Goal: Task Accomplishment & Management: Use online tool/utility

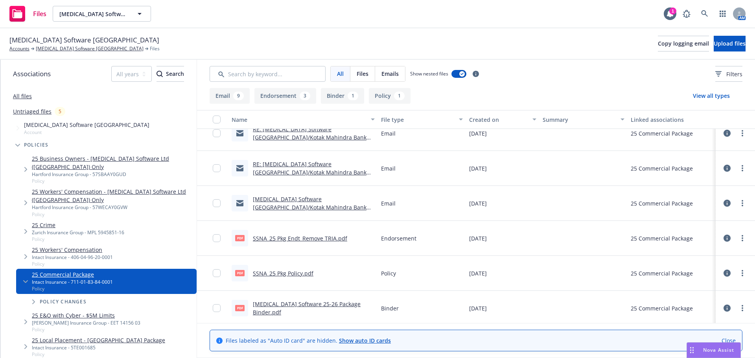
scroll to position [293, 0]
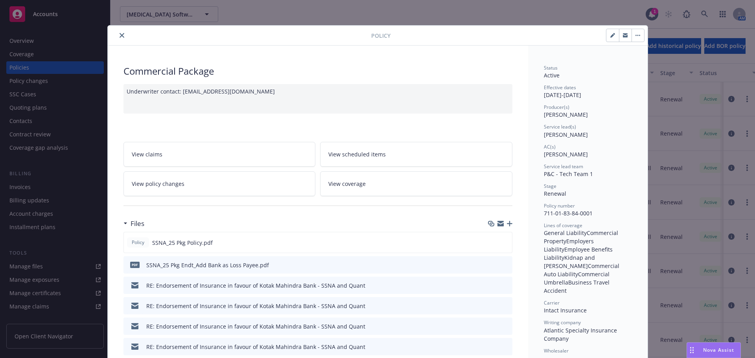
click at [352, 180] on span "View coverage" at bounding box center [346, 184] width 37 height 8
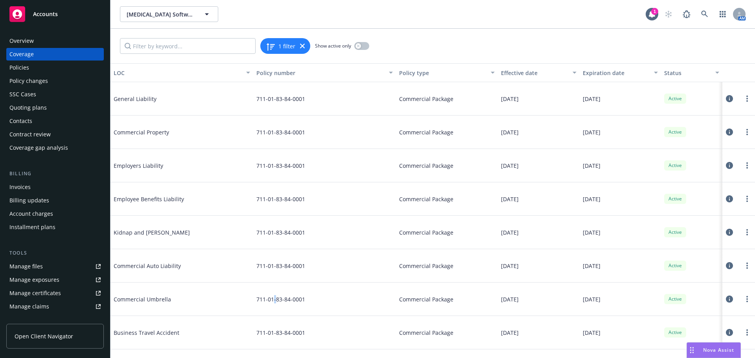
click at [275, 304] on div "711-01-83-84-0001" at bounding box center [324, 299] width 143 height 33
click at [730, 299] on icon at bounding box center [729, 299] width 7 height 7
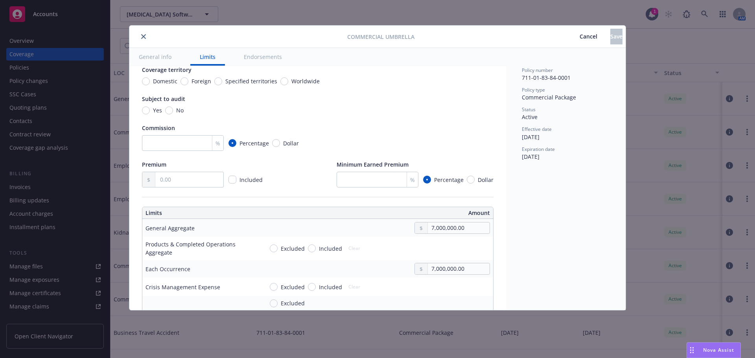
scroll to position [118, 0]
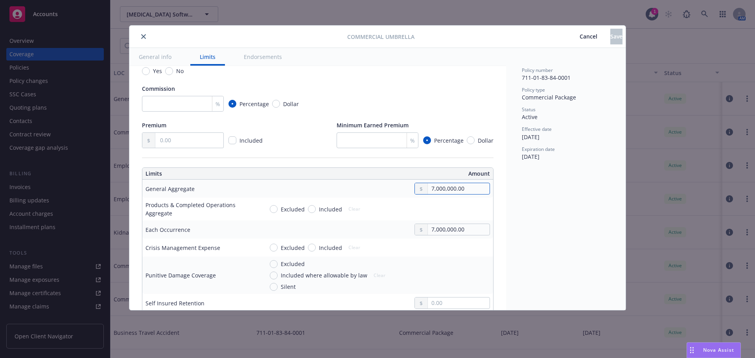
click at [429, 189] on input "7,000,000.00" at bounding box center [459, 188] width 62 height 11
type input "10,000,000.00"
click at [435, 266] on button "$10,000,000.00" at bounding box center [450, 267] width 68 height 15
click at [428, 226] on input "7,000,000.00" at bounding box center [459, 229] width 62 height 11
type input "10,000,000.00"
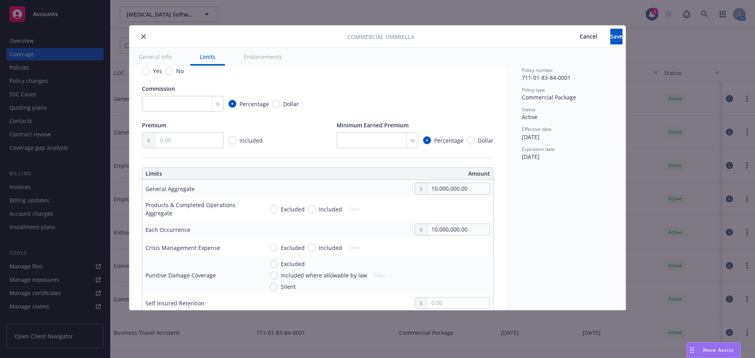
click at [433, 306] on button "$10,000,000.00" at bounding box center [450, 308] width 68 height 15
click at [610, 37] on span "Save" at bounding box center [616, 36] width 12 height 7
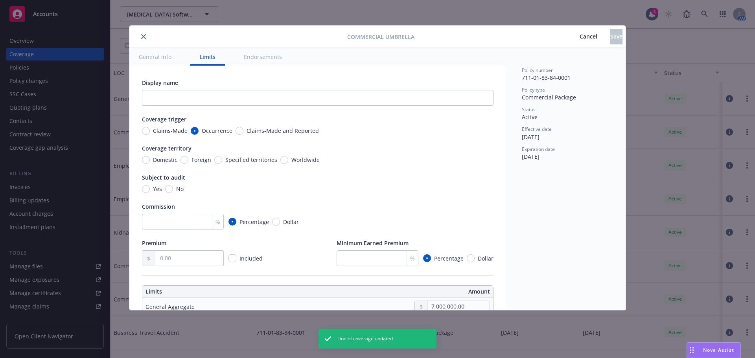
type input "10,000,000.00"
click at [143, 38] on icon "close" at bounding box center [143, 36] width 5 height 5
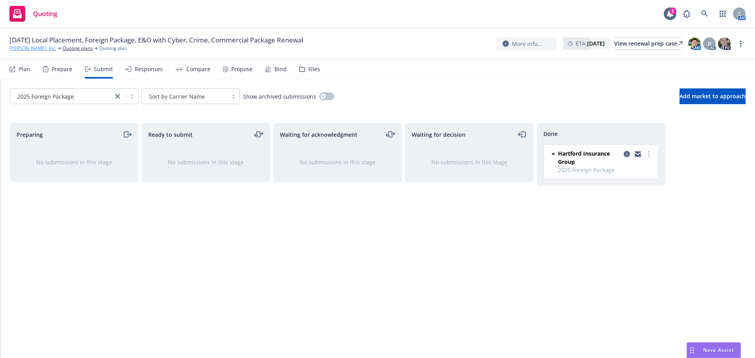
click at [22, 48] on link "Soham, Inc." at bounding box center [32, 48] width 47 height 7
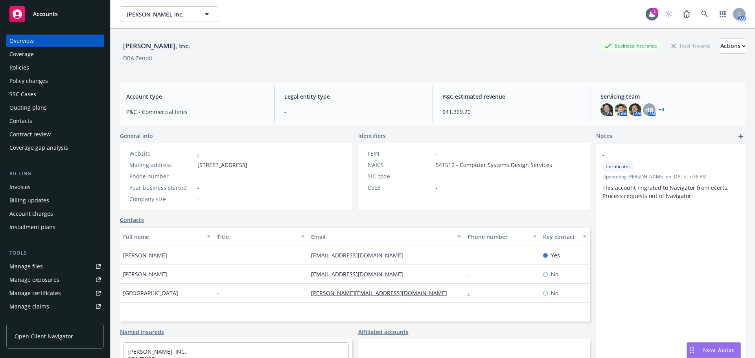
click at [34, 69] on div "Policies" at bounding box center [54, 67] width 91 height 13
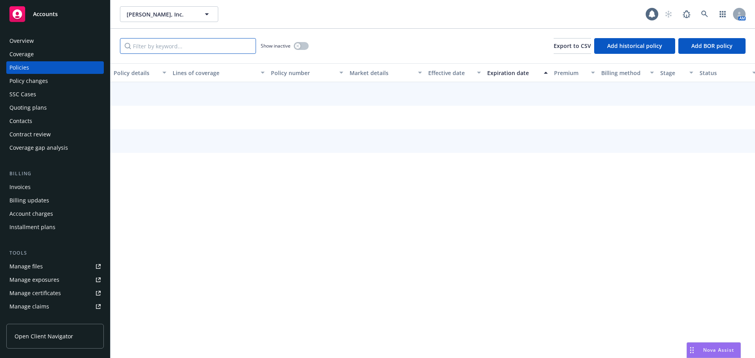
click at [196, 46] on input "Filter by keyword..." at bounding box center [188, 46] width 136 height 16
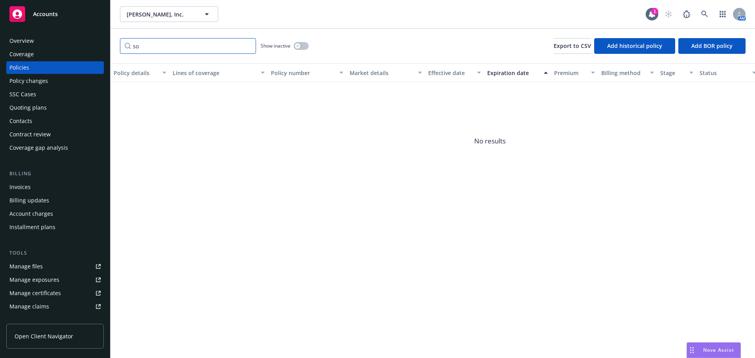
type input "s"
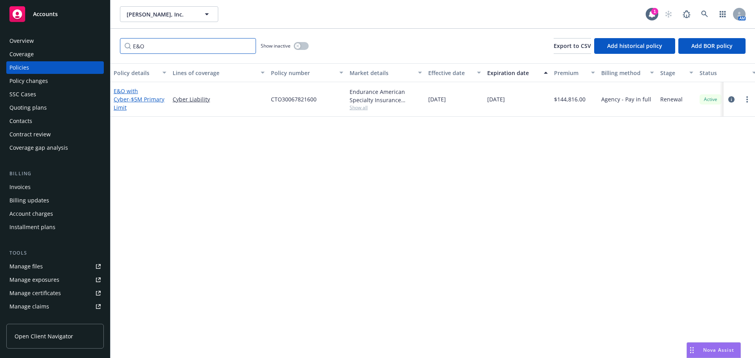
type input "E&O"
click at [131, 107] on span "- $5M Primary Limit" at bounding box center [139, 104] width 51 height 16
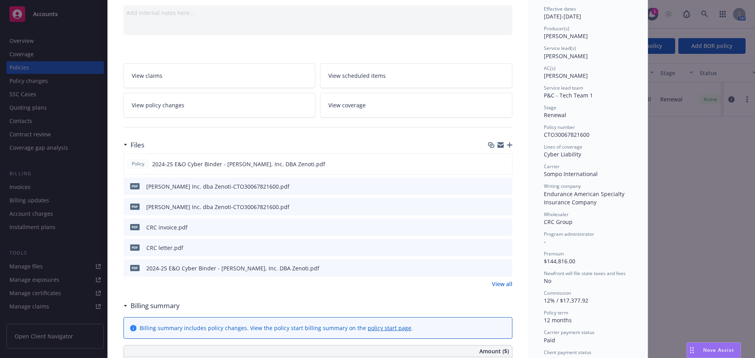
scroll to position [118, 0]
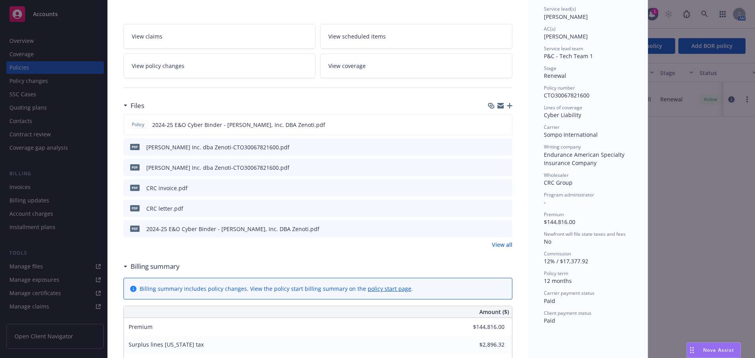
click at [501, 209] on icon "preview file" at bounding box center [504, 208] width 7 height 6
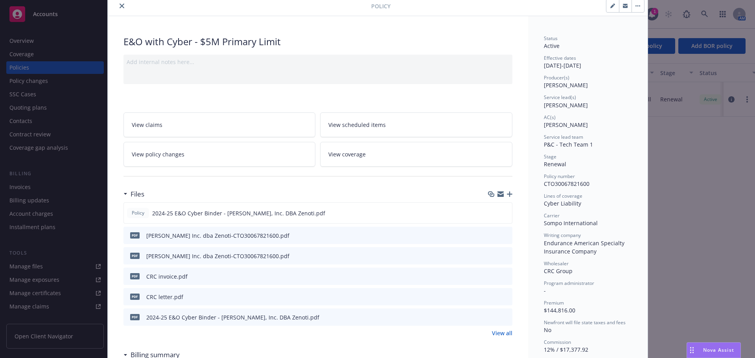
scroll to position [0, 0]
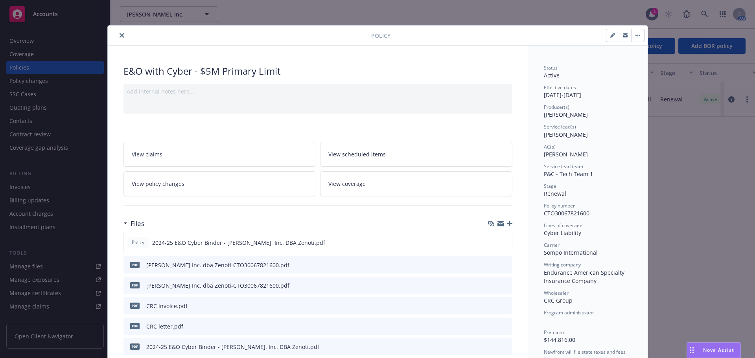
click at [120, 37] on icon "close" at bounding box center [122, 35] width 5 height 5
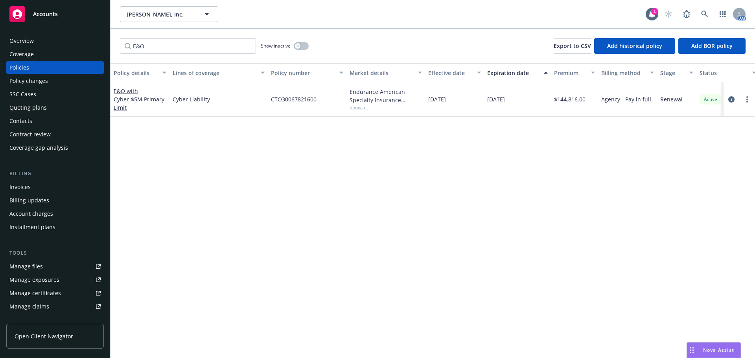
click at [32, 109] on div "Quoting plans" at bounding box center [27, 107] width 37 height 13
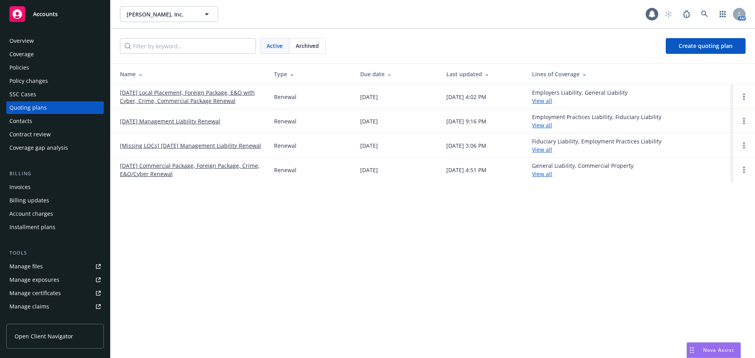
click at [158, 94] on link "09/06/25 Local Placement, Foreign Package, E&O with Cyber, Crime, Commercial Pa…" at bounding box center [191, 96] width 142 height 17
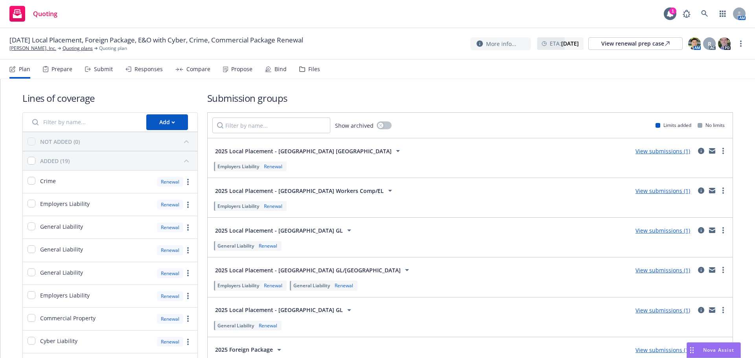
click at [95, 67] on div "Submit" at bounding box center [103, 69] width 19 height 6
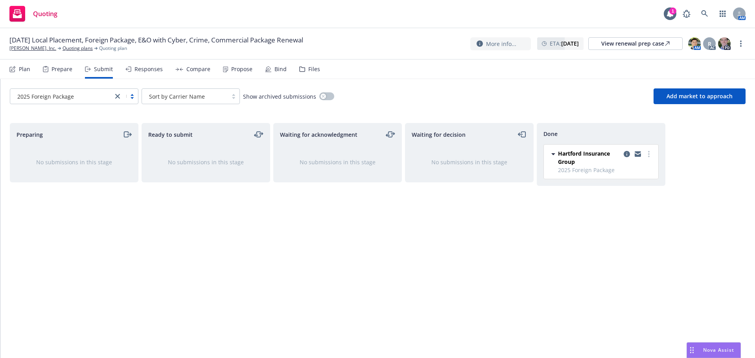
click at [117, 96] on icon "close" at bounding box center [117, 96] width 5 height 5
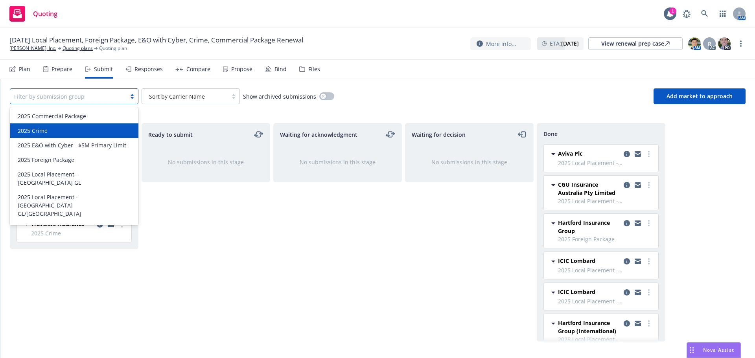
click at [79, 131] on div "2025 Crime" at bounding box center [74, 131] width 119 height 8
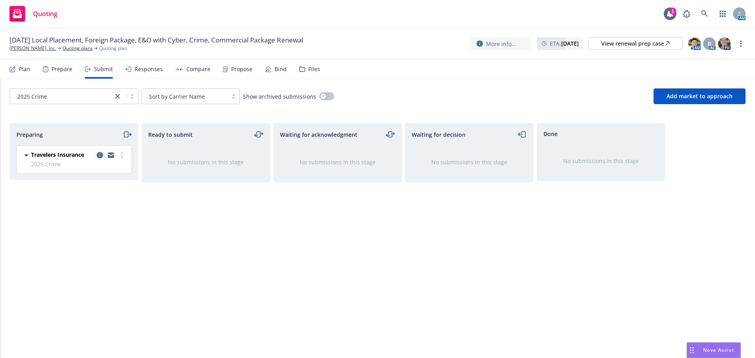
click at [98, 155] on icon "copy logging email" at bounding box center [100, 155] width 6 height 6
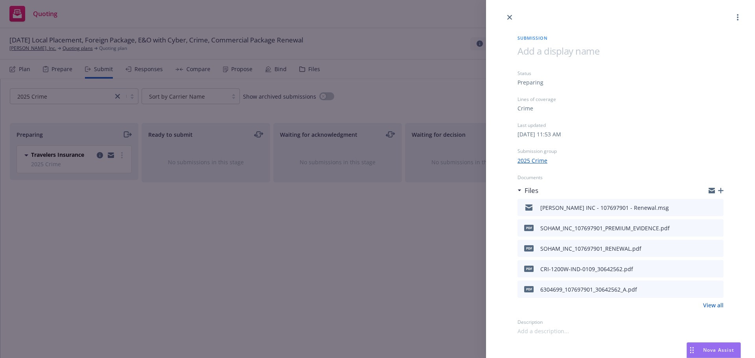
click at [723, 192] on icon "button" at bounding box center [721, 191] width 6 height 6
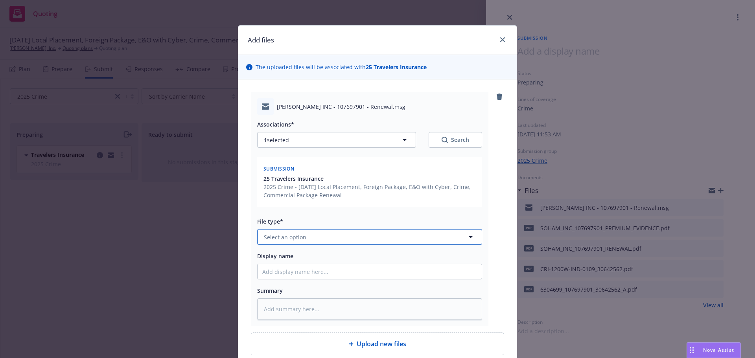
click at [280, 234] on span "Select an option" at bounding box center [285, 237] width 42 height 8
type input "email"
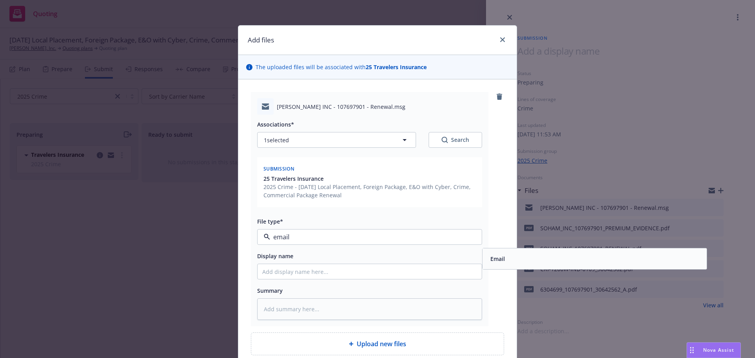
drag, startPoint x: 502, startPoint y: 262, endPoint x: 390, endPoint y: 281, distance: 113.7
click at [502, 262] on div "Email" at bounding box center [496, 258] width 19 height 11
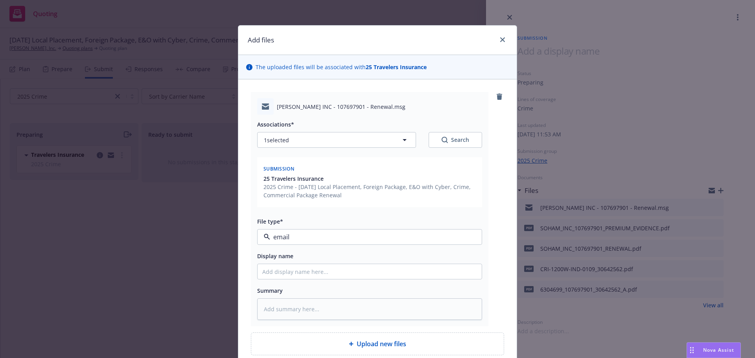
type textarea "x"
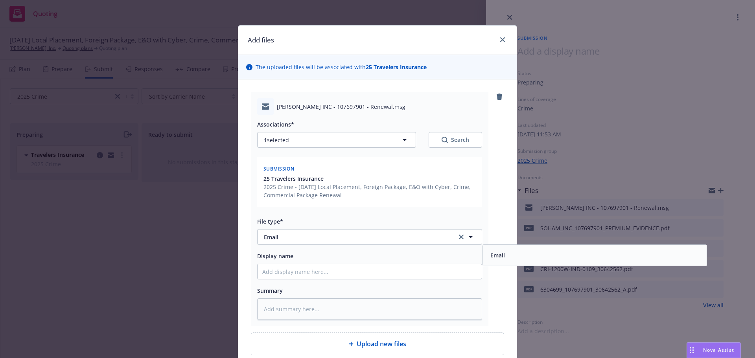
click at [377, 281] on div "Associations* 1 selected Search Submission 25 Travelers Insurance 2025 Crime - …" at bounding box center [369, 217] width 225 height 205
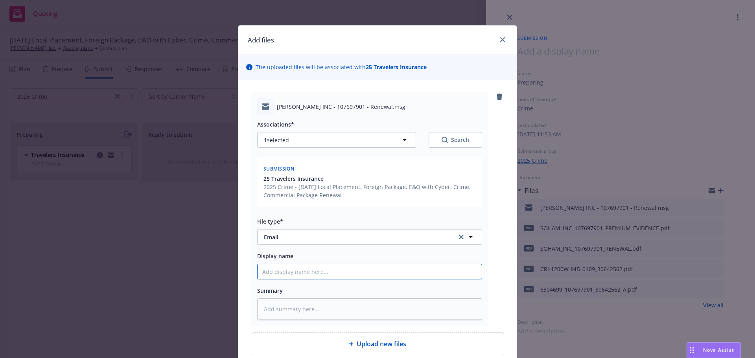
click at [372, 272] on input "Display name" at bounding box center [370, 271] width 224 height 15
type input "T"
type textarea "x"
type input "Tr"
type textarea "x"
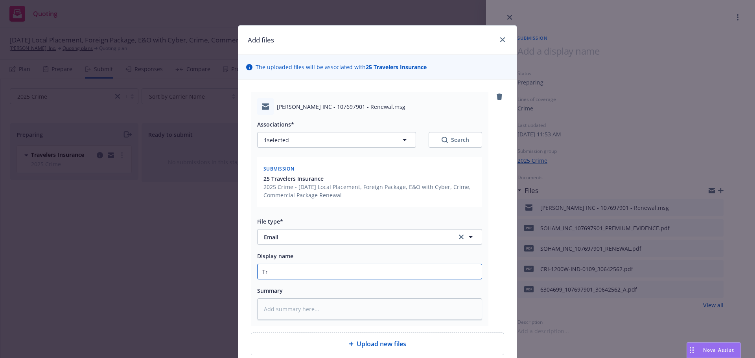
type input "Tra"
type textarea "x"
type input "Trav"
type textarea "x"
type input "Trave"
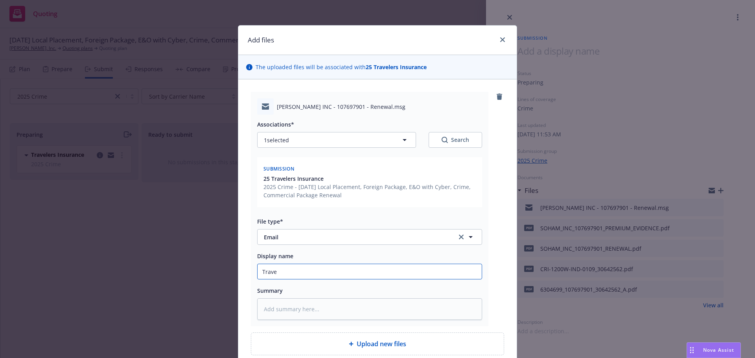
type textarea "x"
type input "Travele"
type textarea "x"
type input "Traveler"
type textarea "x"
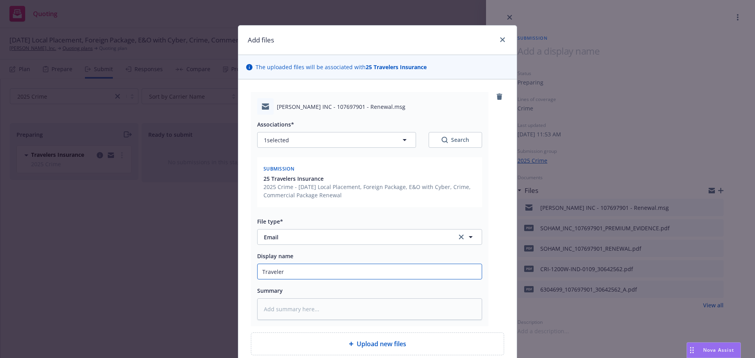
type input "Travelers"
type textarea "x"
type input "Travelers"
type textarea "x"
type input "Travelers c"
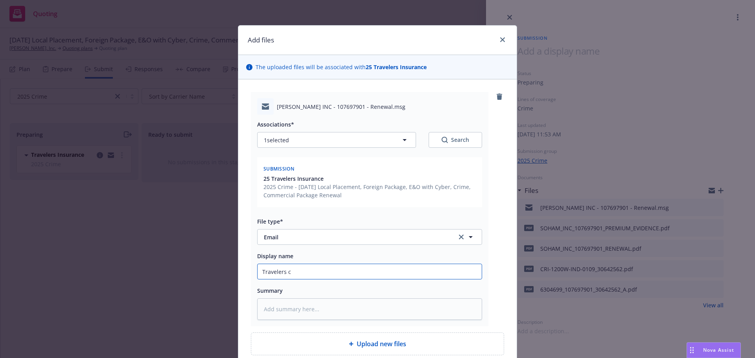
type textarea "x"
type input "Travelers co"
type textarea "x"
type input "Travelers con"
type textarea "x"
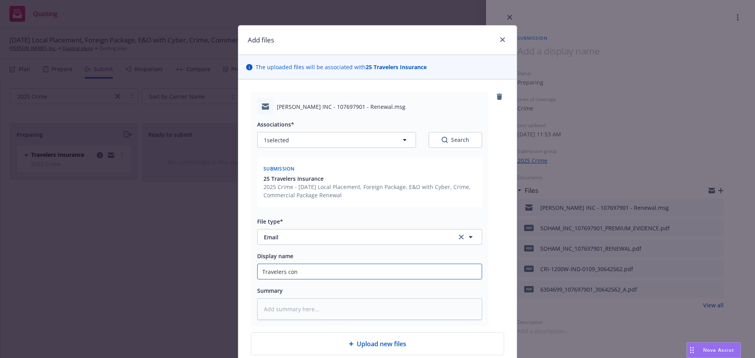
type input "Travelers conf"
type textarea "x"
type input "Travelers confi"
type textarea "x"
type input "Travelers confir"
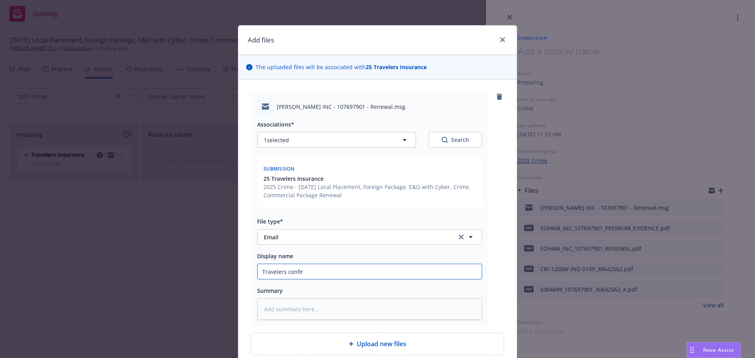
type textarea "x"
type input "Travelers confirm"
type textarea "x"
type input "Travelers confirmi"
type textarea "x"
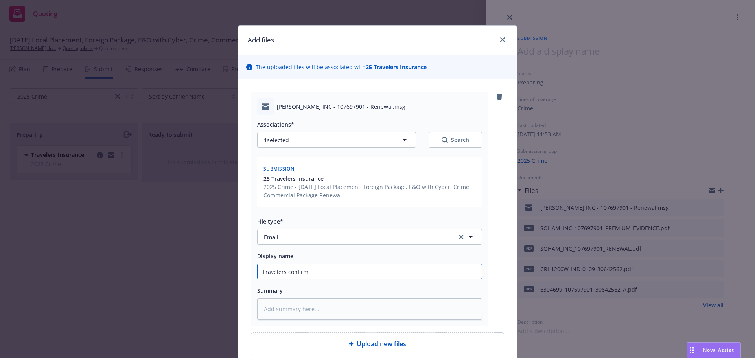
type input "Travelers confirmin"
type textarea "x"
type input "Travelers confirming"
type textarea "x"
type input "Travelers confirming a"
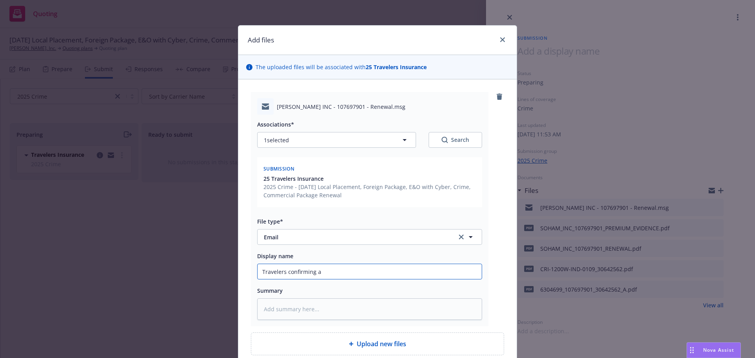
type textarea "x"
type input "Travelers confirming ac"
type textarea "x"
type input "Travelers confirming acc"
type textarea "x"
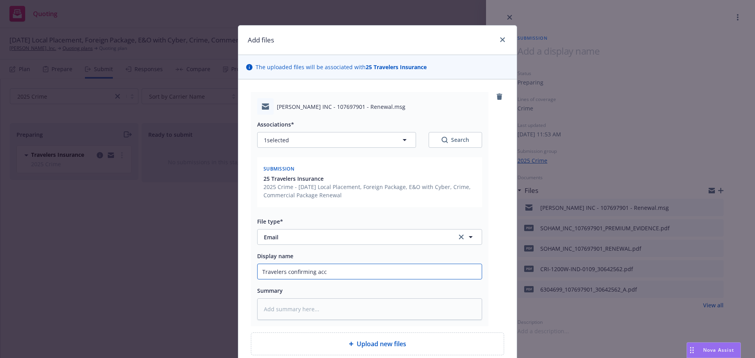
type input "Travelers confirming acco"
type textarea "x"
type input "Travelers confirming accou"
type textarea "x"
type input "Travelers confirming account"
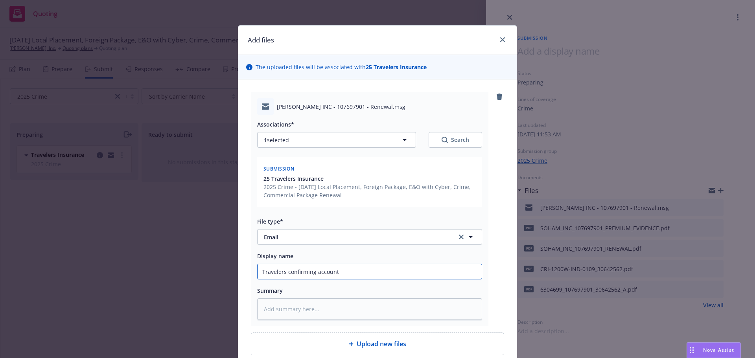
type textarea "x"
type input "Travelers confirming account"
type textarea "x"
type input "Travelers confirming account q"
type textarea "x"
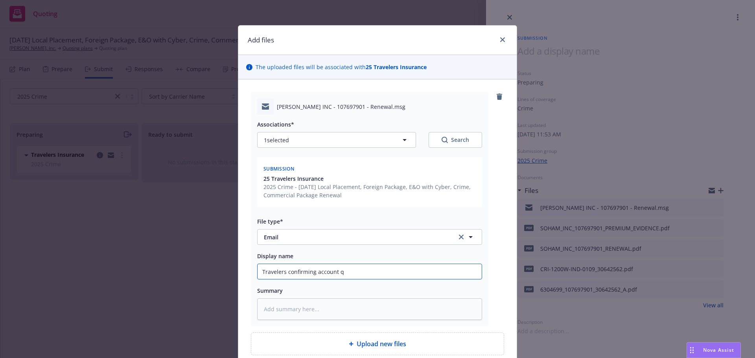
type input "Travelers confirming account qu"
type textarea "x"
type input "Travelers confirming account qua"
type textarea "x"
type input "Travelers confirming account qual"
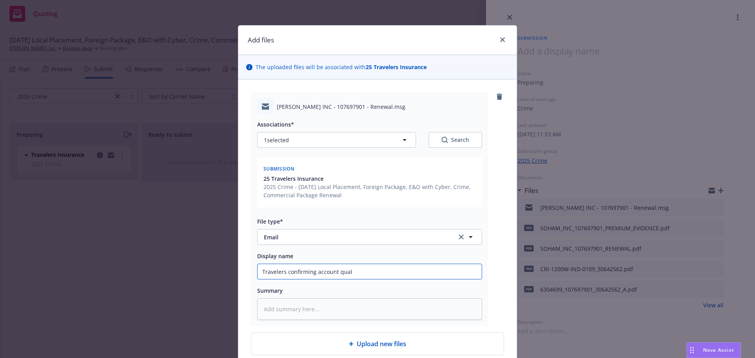
type textarea "x"
type input "Travelers confirming account qualif"
type textarea "x"
type input "Travelers confirming account qualify"
type textarea "x"
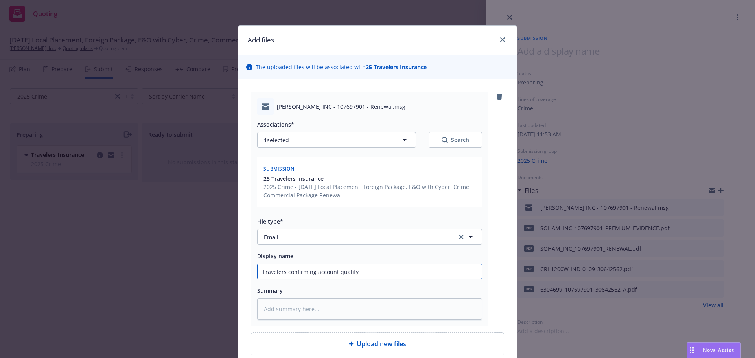
type input "Travelers confirming account qualif"
type textarea "x"
type input "Travelers confirming account qualifi"
type textarea "x"
type input "Travelers confirming account qualifies"
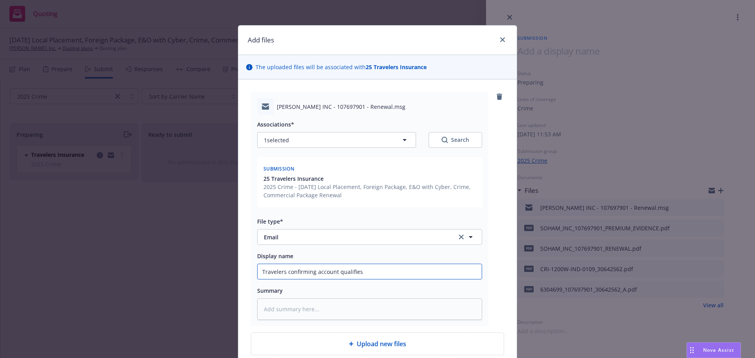
type textarea "x"
type input "Travelers confirming account qualifies f"
type textarea "x"
type input "Travelers confirming account qualifies fo"
type textarea "x"
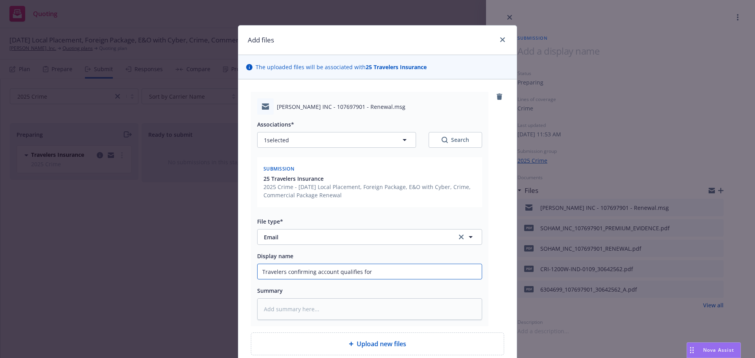
type input "Travelers confirming account qualifies for"
type textarea "x"
type input "Travelers confirming account qualifies for A"
type textarea "x"
type input "Travelers confirming account qualifies for Au"
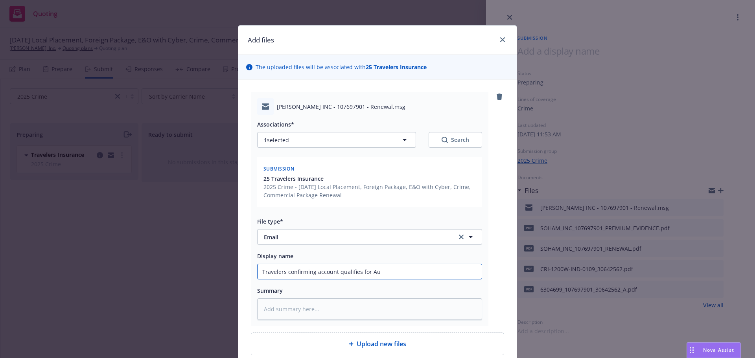
type textarea "x"
type input "Travelers confirming account qualifies for Aut"
type textarea "x"
type input "Travelers confirming account qualifies for Auto"
type textarea "x"
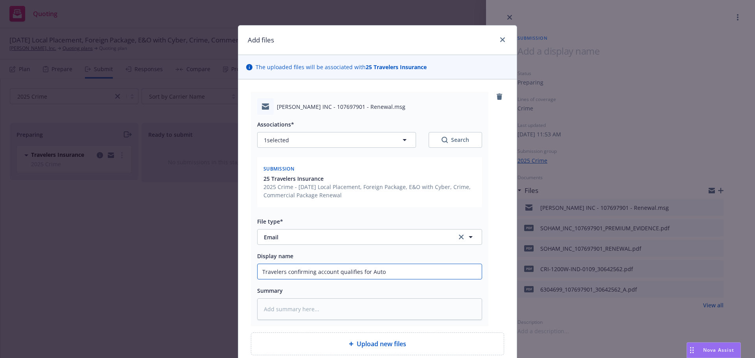
type input "Travelers confirming account qualifies for Aut"
type textarea "x"
type input "Travelers confirming account qualifies for Au"
type textarea "x"
type input "Travelers confirming account qualifies for A"
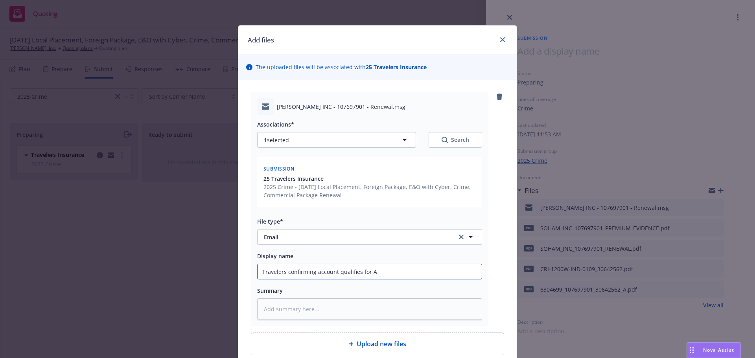
type textarea "x"
type input "Travelers confirming account qualifies for"
type textarea "x"
type input "Travelers confirming account qualifies for a"
type textarea "x"
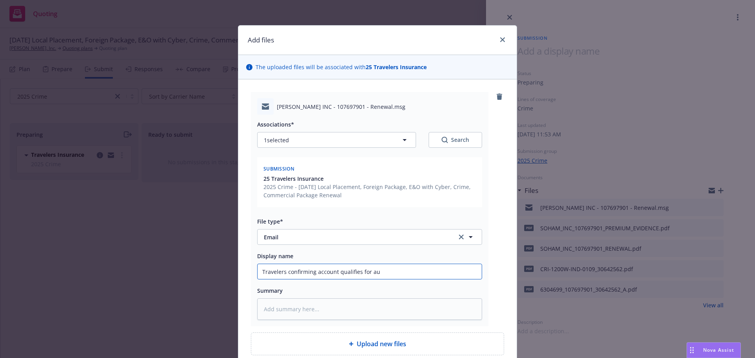
type input "Travelers confirming account qualifies for aut"
type textarea "x"
type input "Travelers confirming account qualifies for auto"
type textarea "x"
type input "Travelers confirming account qualifies for autom"
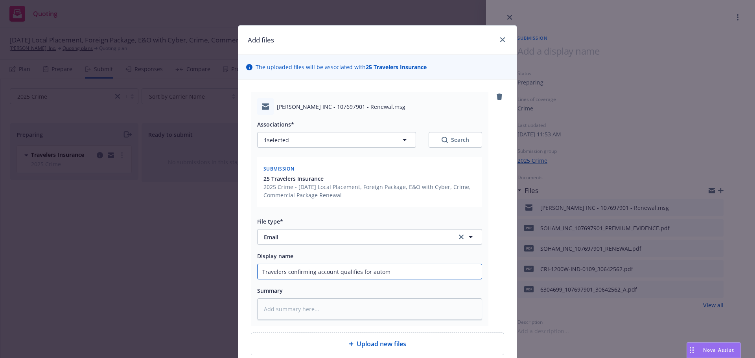
type textarea "x"
type input "Travelers confirming account qualifies for automat"
type textarea "x"
type input "Travelers confirming account qualifies for automati"
type textarea "x"
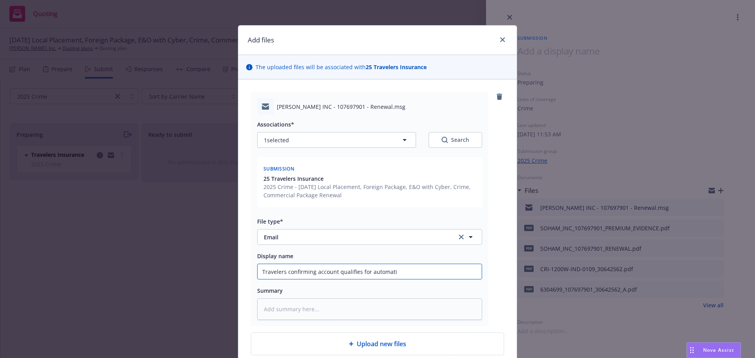
type input "Travelers confirming account qualifies for automatic"
type textarea "x"
type input "Travelers confirming account qualifies for automatic"
type textarea "x"
type input "Travelers confirming account qualifies for automatic r"
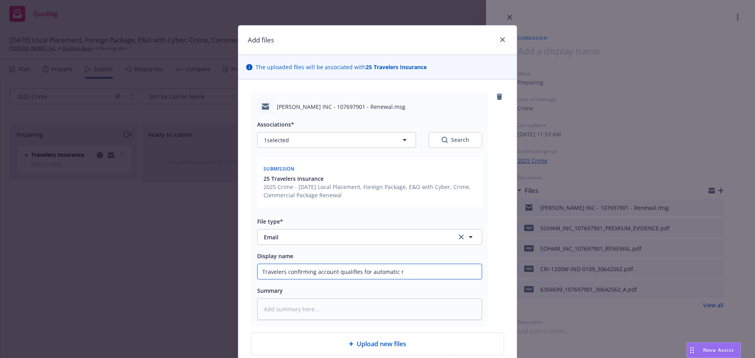
type textarea "x"
type input "Travelers confirming account qualifies for automatic re"
type textarea "x"
type input "Travelers confirming account qualifies for automatic rene"
type textarea "x"
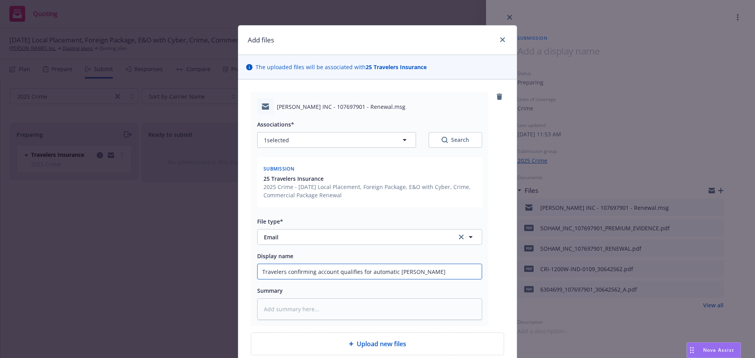
type input "Travelers confirming account qualifies for automatic renew"
type textarea "x"
type input "Travelers confirming account qualifies for automatic renewa"
type textarea "x"
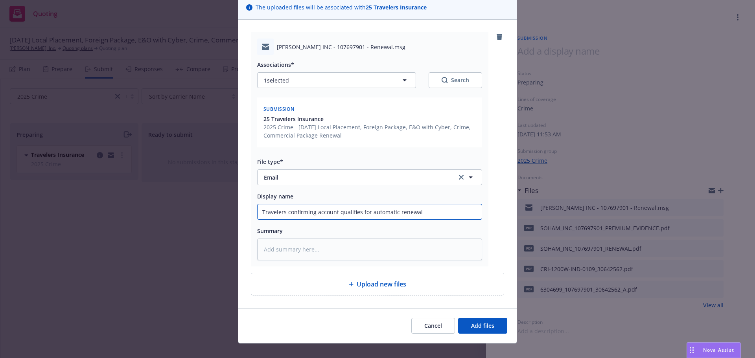
scroll to position [70, 0]
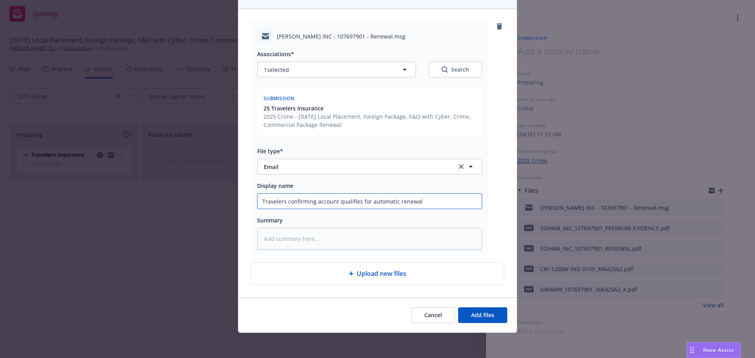
type input "Travelers confirming account qualifies for automatic renewal"
type textarea "x"
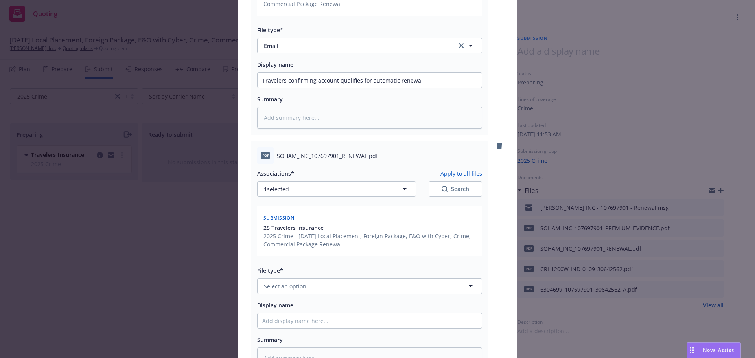
scroll to position [228, 0]
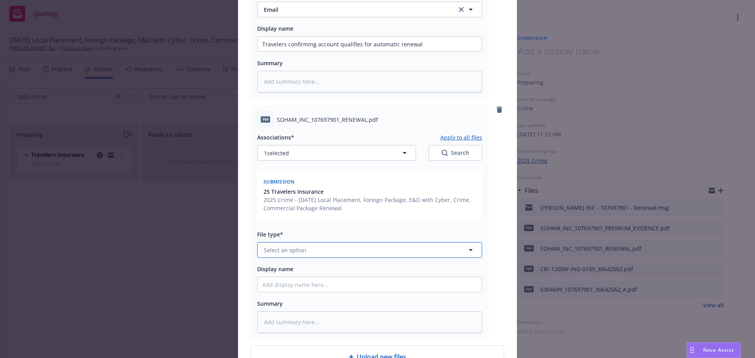
click at [295, 250] on span "Select an option" at bounding box center [285, 250] width 42 height 8
click at [295, 251] on span "Select an option" at bounding box center [285, 250] width 42 height 8
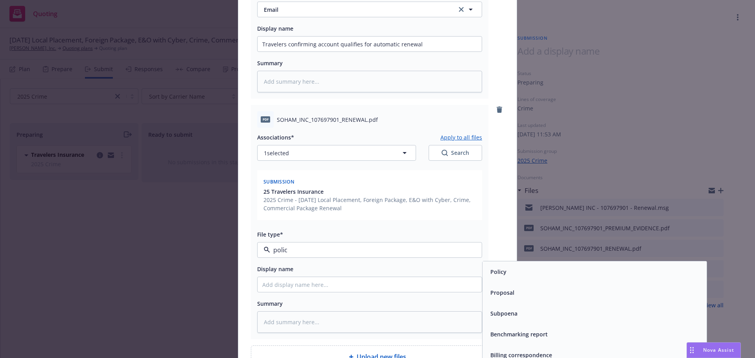
type input "policy"
click at [533, 263] on div "Policy" at bounding box center [595, 272] width 224 height 21
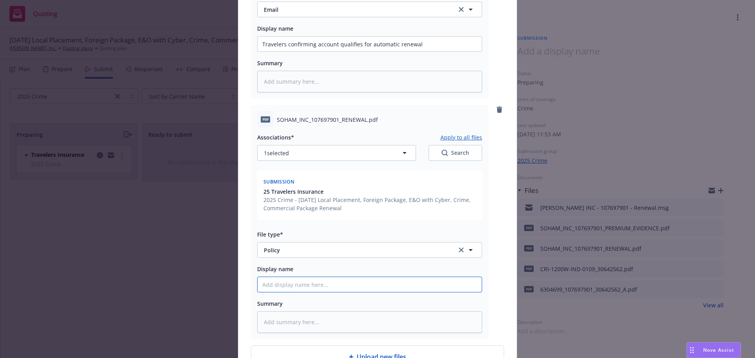
click at [383, 52] on input "Display name" at bounding box center [370, 44] width 224 height 15
type textarea "x"
type input "S"
type textarea "x"
type input "So"
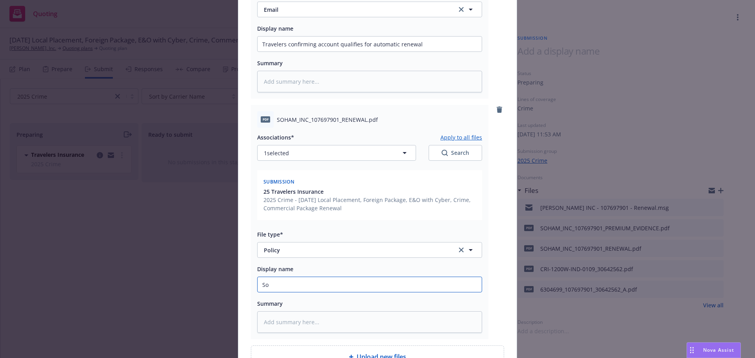
type textarea "x"
type input "Soh"
type textarea "x"
type input "Soha"
type textarea "x"
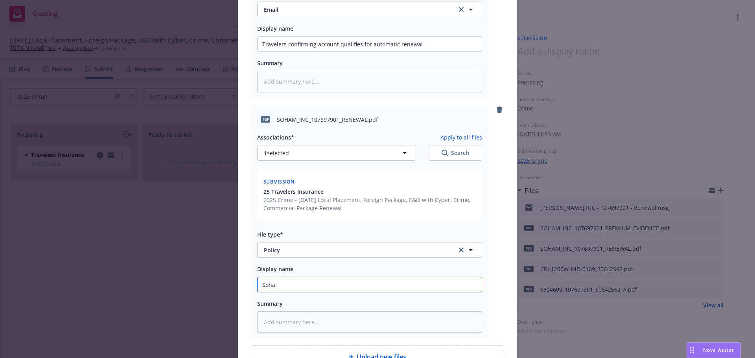
type input "Soham"
type textarea "x"
type input "Soha"
type textarea "x"
type input "So"
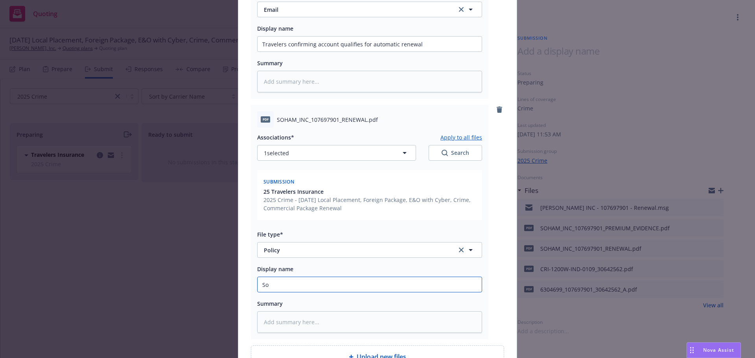
type textarea "x"
type input "S"
type textarea "x"
type input "Z"
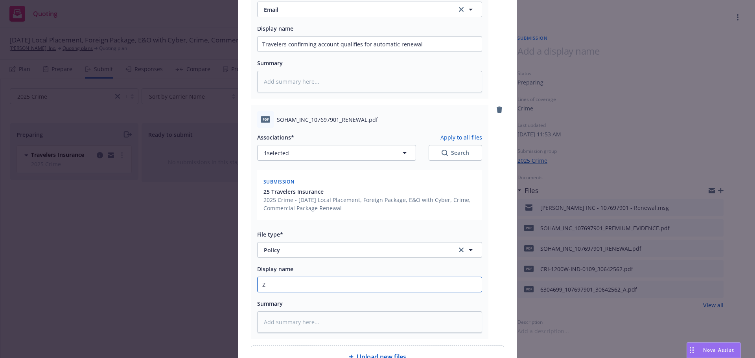
type textarea "x"
type input "Zen"
type textarea "x"
type input "Zeno"
type textarea "x"
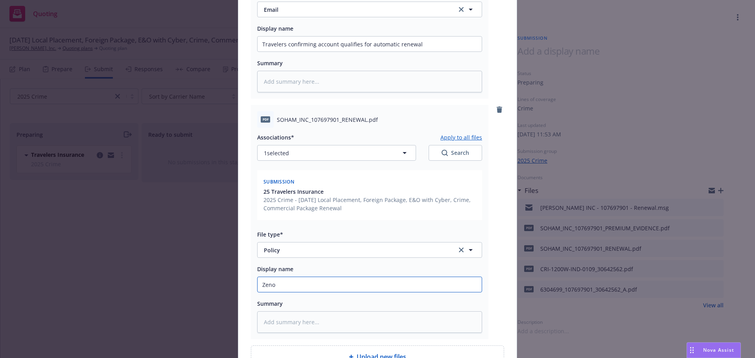
type input "Zenot"
type textarea "x"
type input "Zenoti"
type textarea "x"
type input "Zenoti_"
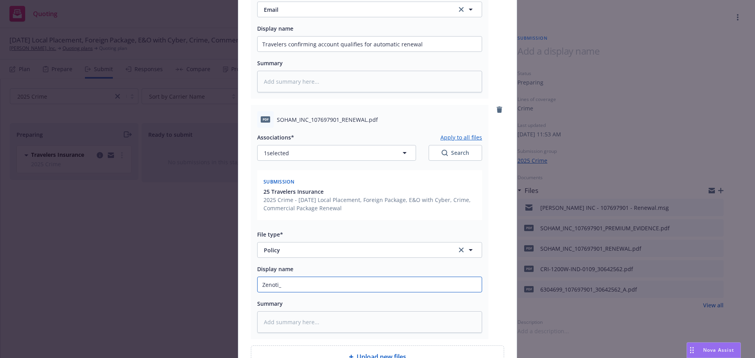
type textarea "x"
type input "Zenoti_2"
type textarea "x"
type input "Zenoti_25"
type textarea "x"
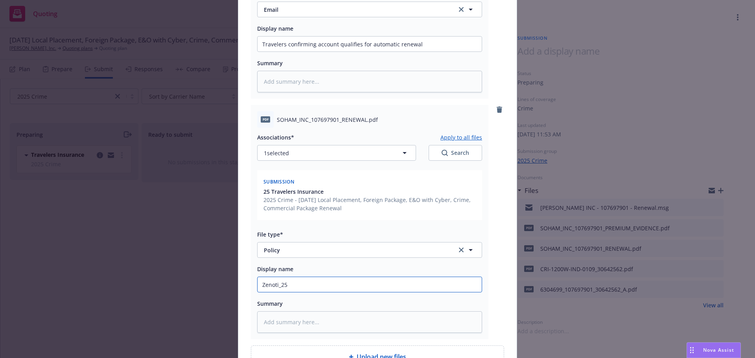
type input "Zenoti_25 C"
type textarea "x"
type input "Zenoti_25 Cri"
type textarea "x"
type input "Zenoti_25 Crim"
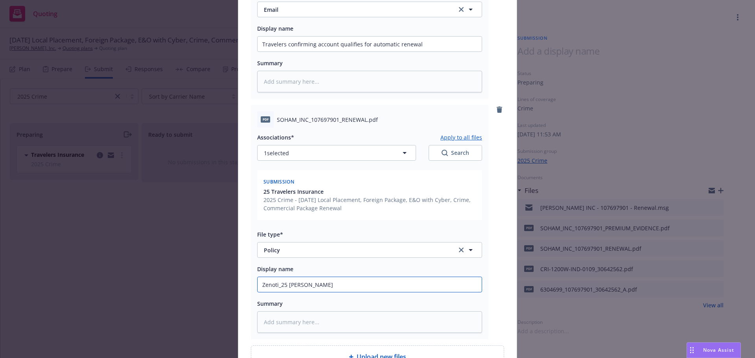
type textarea "x"
type input "Zenoti_25 Crime"
type textarea "x"
type input "Zenoti_25 Crime P"
type textarea "x"
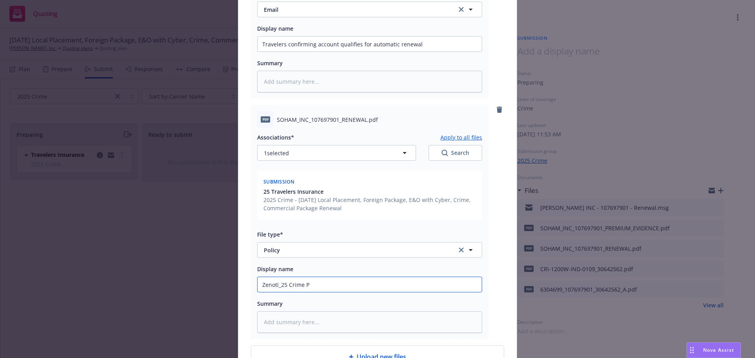
type input "Zenoti_25 Crime Po"
type textarea "x"
type input "Zenoti_25 Crime Pol"
type textarea "x"
type input "Zenoti_25 Crime Polic"
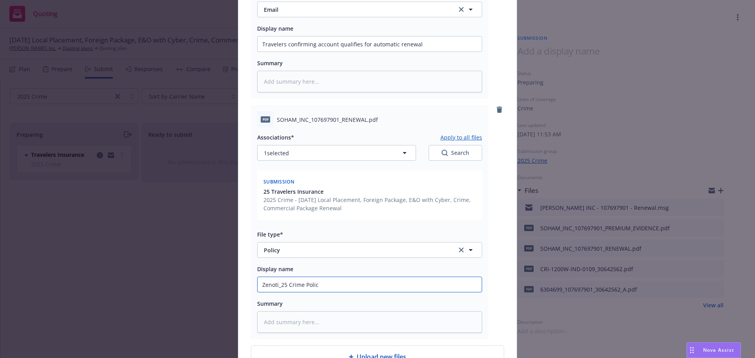
type textarea "x"
type input "Zenoti_25 Crime Policy"
type textarea "x"
type input "Zenoti_25 Crime Policy"
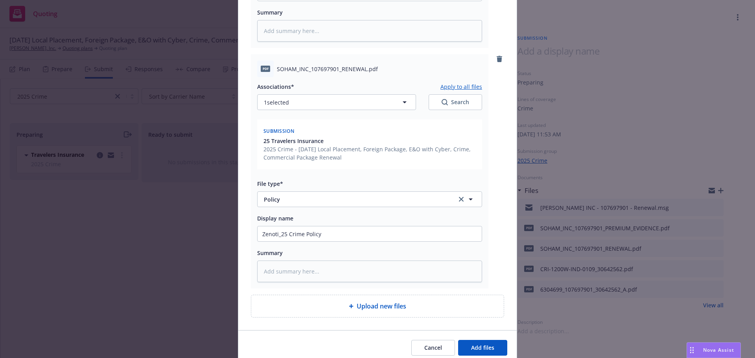
scroll to position [311, 0]
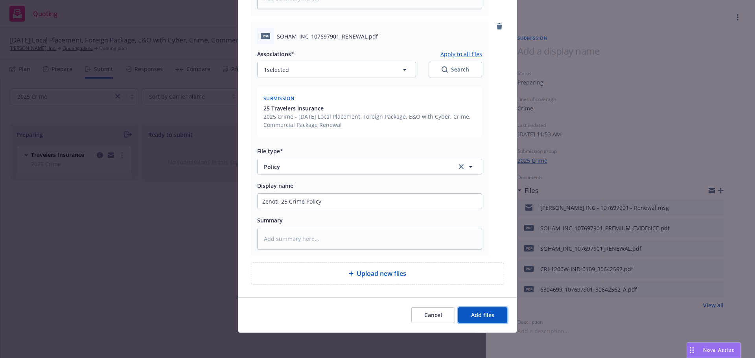
drag, startPoint x: 482, startPoint y: 312, endPoint x: 291, endPoint y: 232, distance: 207.0
click at [482, 312] on span "Add files" at bounding box center [482, 315] width 23 height 7
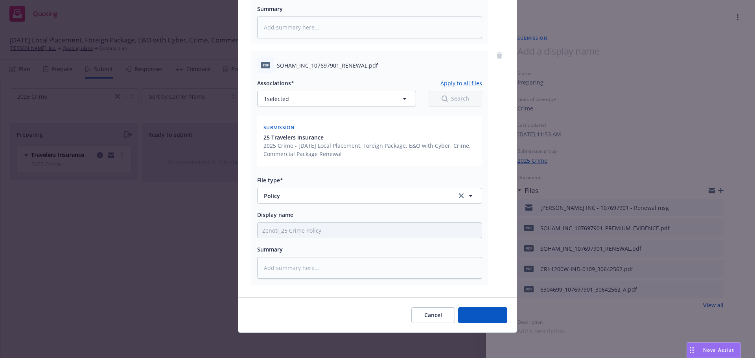
scroll to position [282, 0]
type textarea "x"
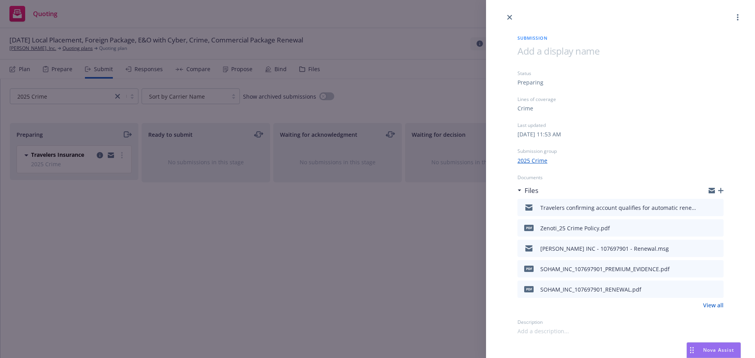
drag, startPoint x: 507, startPoint y: 17, endPoint x: 282, endPoint y: 84, distance: 235.0
click at [507, 17] on icon "close" at bounding box center [509, 17] width 5 height 5
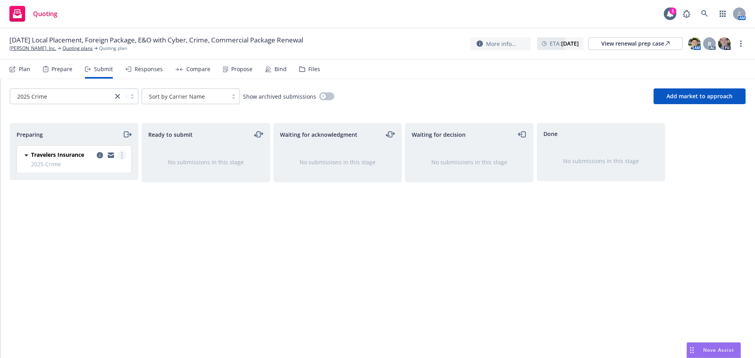
click at [123, 157] on link "more" at bounding box center [121, 155] width 9 height 9
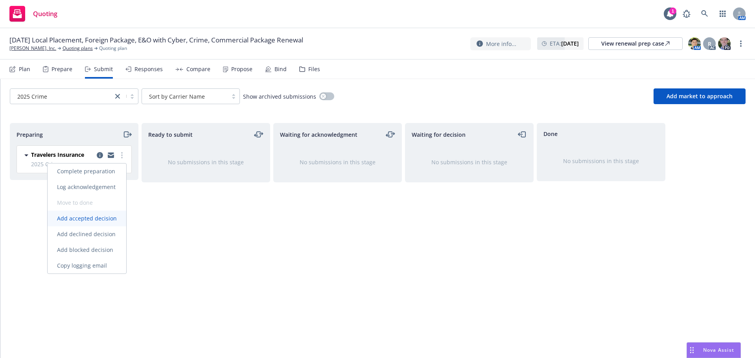
click at [97, 217] on span "Add accepted decision" at bounding box center [87, 218] width 79 height 7
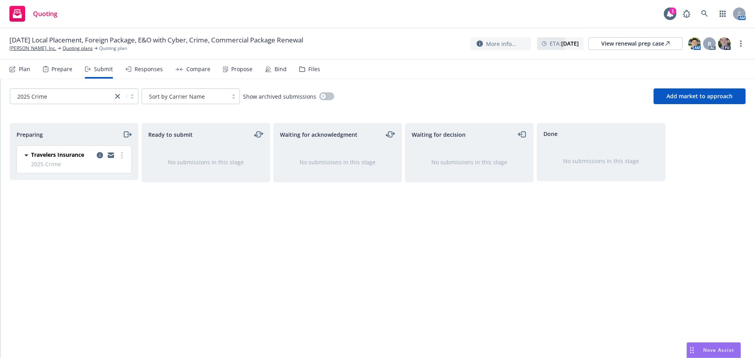
select select "12"
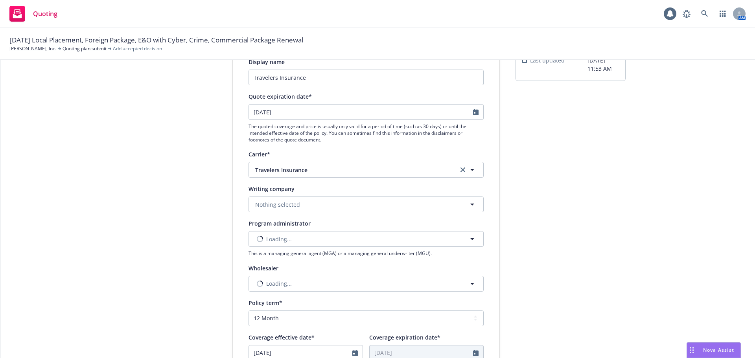
scroll to position [79, 0]
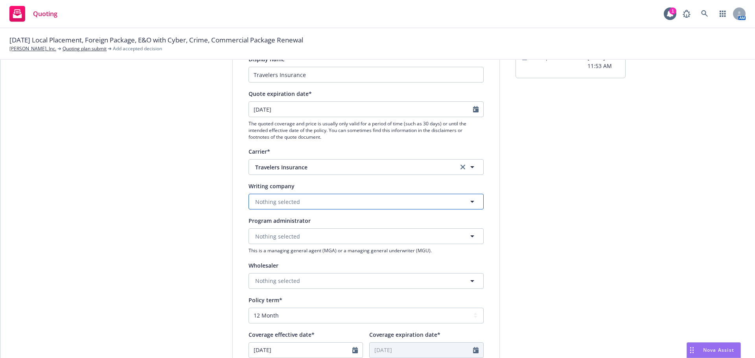
click at [270, 200] on span "Nothing selected" at bounding box center [277, 202] width 45 height 8
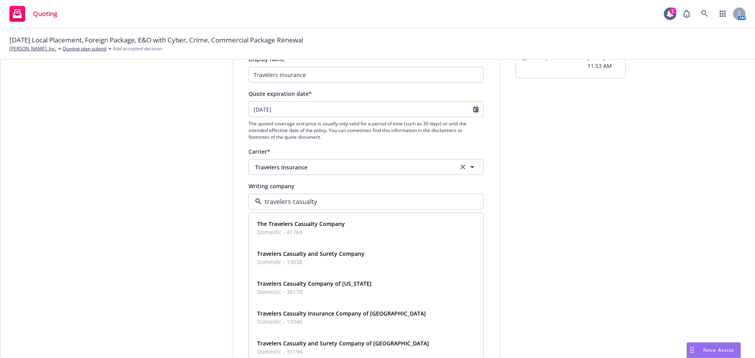
type input "travelers casualty"
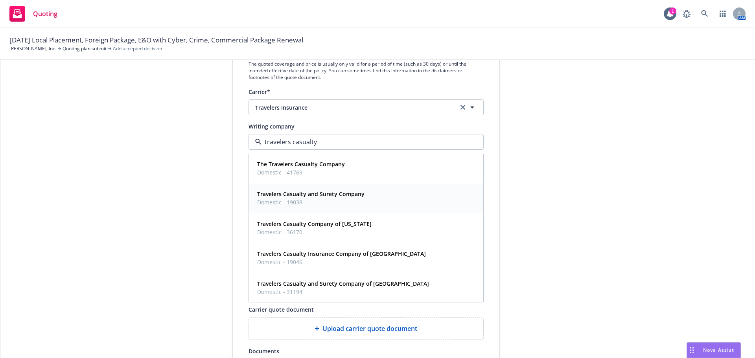
scroll to position [157, 0]
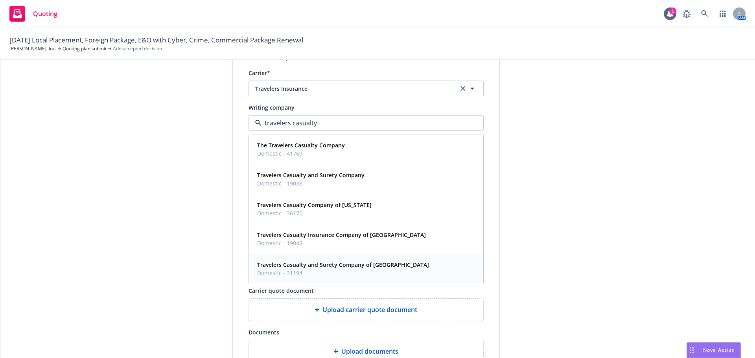
click at [327, 263] on strong "Travelers Casualty and Surety Company of America" at bounding box center [343, 264] width 172 height 7
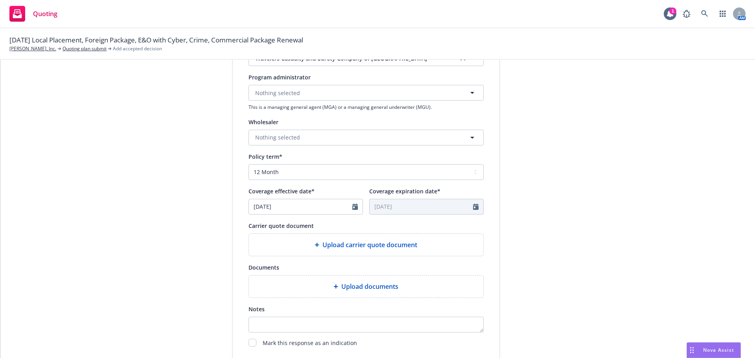
scroll to position [236, 0]
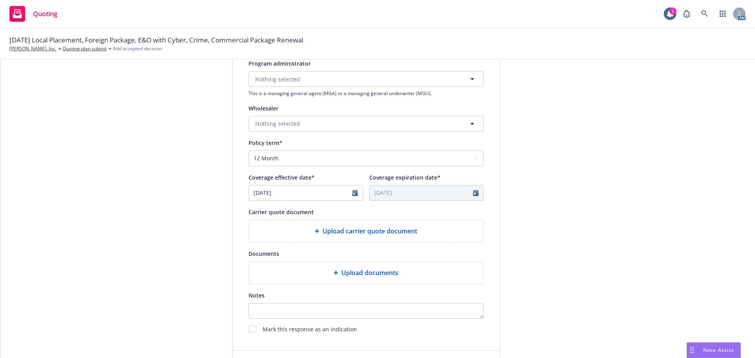
type textarea "x"
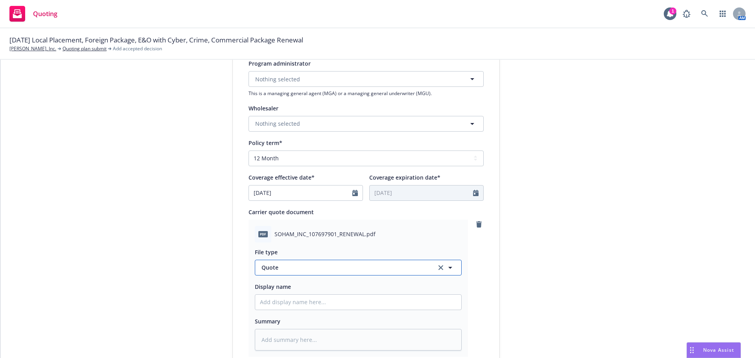
click at [293, 264] on span "Quote" at bounding box center [345, 268] width 166 height 8
drag, startPoint x: 293, startPoint y: 270, endPoint x: 154, endPoint y: 258, distance: 139.3
click at [155, 258] on div "1 Quote initiation 2 Coverage selection 3 Billing info Quote initiation Display…" at bounding box center [378, 176] width 736 height 642
type input "="
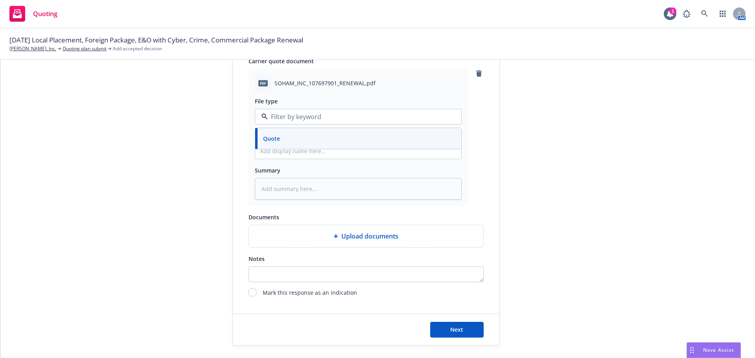
scroll to position [393, 0]
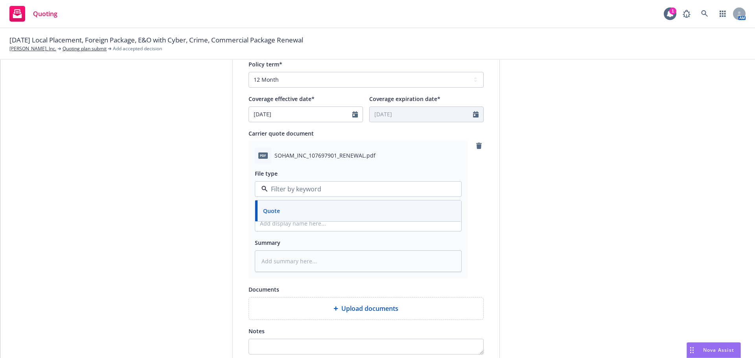
click at [476, 147] on icon "remove" at bounding box center [479, 146] width 6 height 6
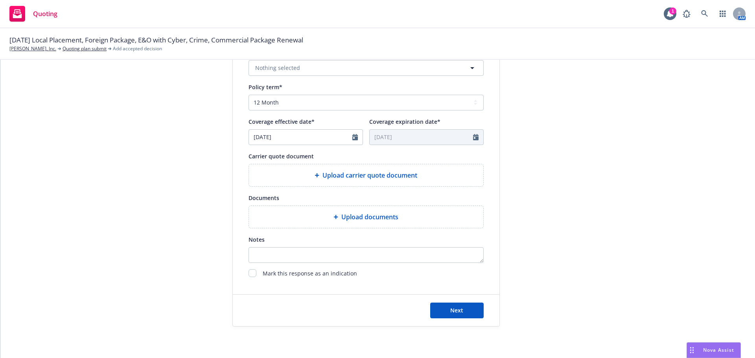
scroll to position [292, 0]
type textarea "x"
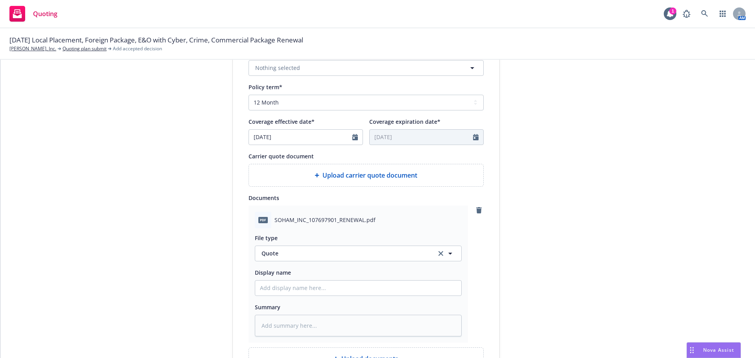
scroll to position [315, 0]
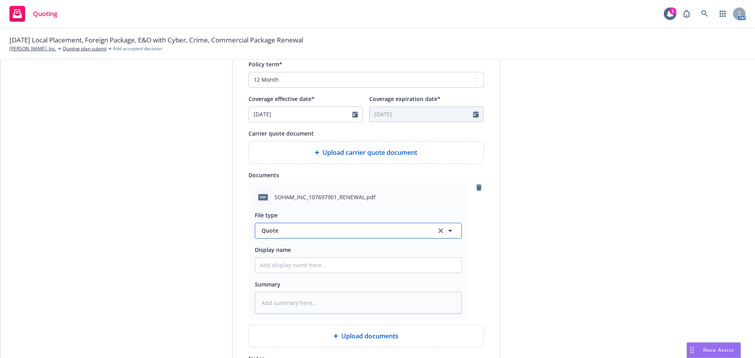
drag, startPoint x: 295, startPoint y: 230, endPoint x: 291, endPoint y: 230, distance: 4.0
click at [292, 230] on span "Quote" at bounding box center [345, 231] width 166 height 8
type input "policy"
click at [303, 246] on div "Policy" at bounding box center [358, 252] width 206 height 21
click at [272, 265] on input "Display name" at bounding box center [358, 265] width 206 height 15
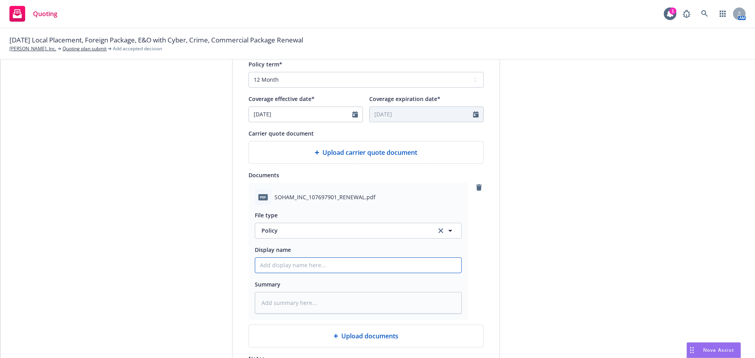
type textarea "x"
type input "Ze"
type textarea "x"
type input "Zen"
type textarea "x"
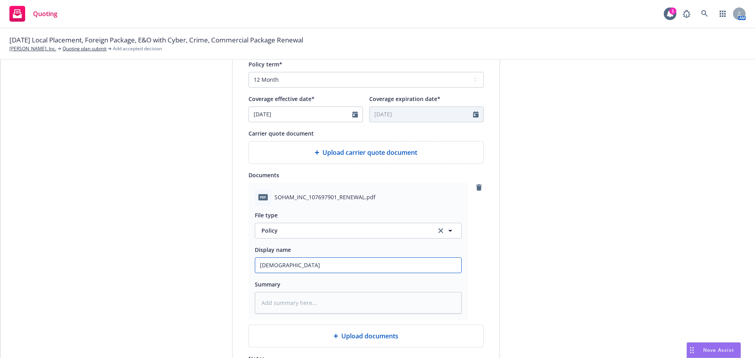
type input "Zeno"
type textarea "x"
type input "Zenot"
type textarea "x"
type input "Zenoti"
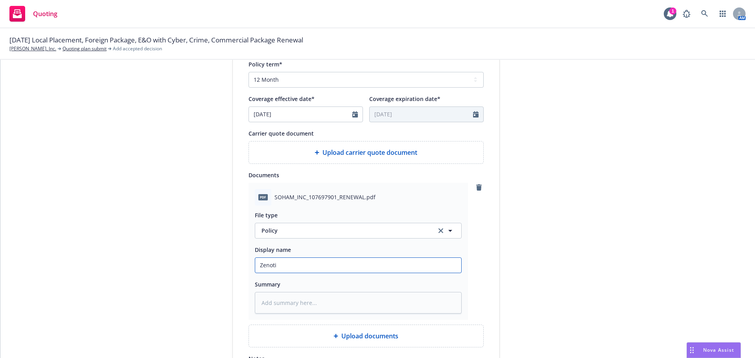
type textarea "x"
type input "Zenoti_"
type textarea "x"
type input "Zenoti_2"
type textarea "x"
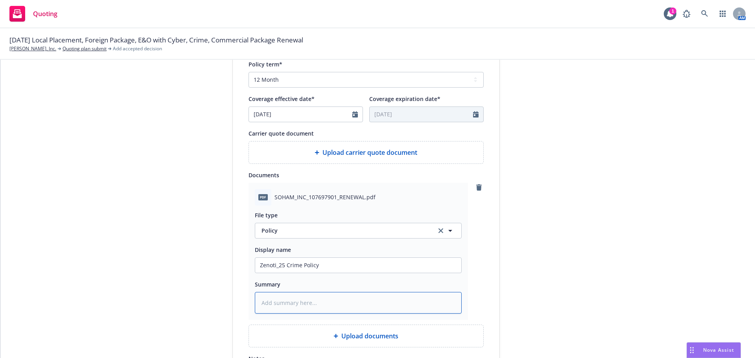
click at [268, 297] on textarea at bounding box center [358, 303] width 207 height 22
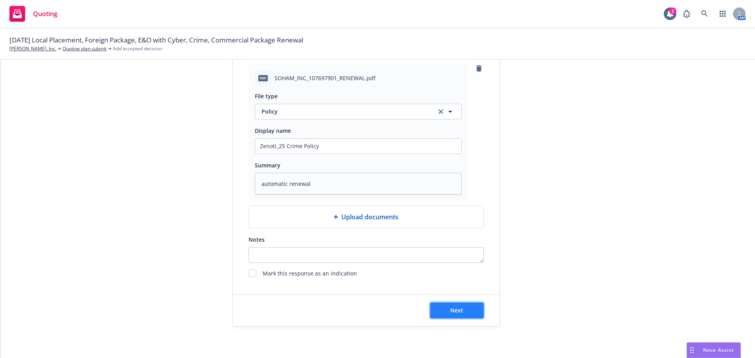
click at [444, 306] on button "Next" at bounding box center [456, 311] width 53 height 16
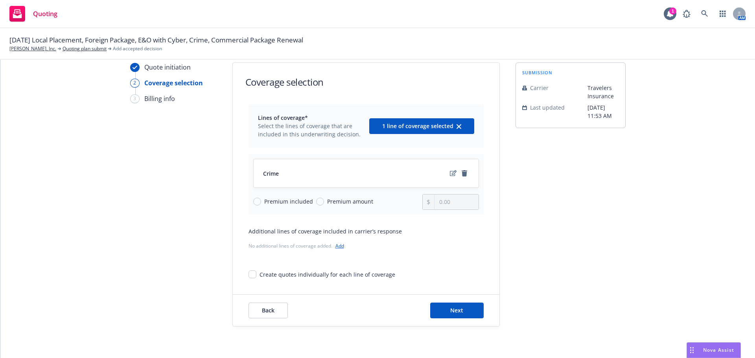
scroll to position [29, 0]
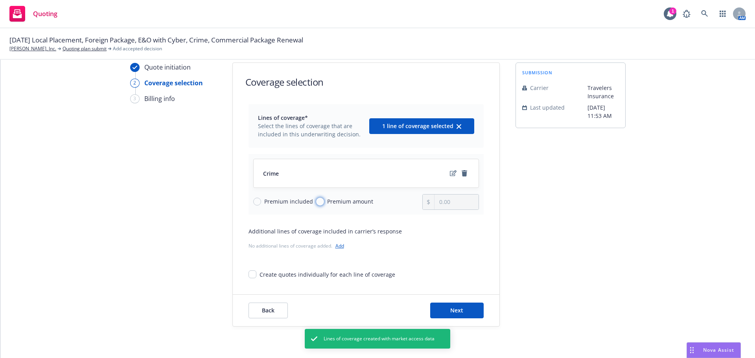
click at [317, 202] on input "Premium amount" at bounding box center [320, 202] width 8 height 8
drag, startPoint x: 455, startPoint y: 202, endPoint x: 367, endPoint y: 208, distance: 88.7
click at [367, 208] on div "Premium included Premium amount 0.00" at bounding box center [366, 202] width 226 height 16
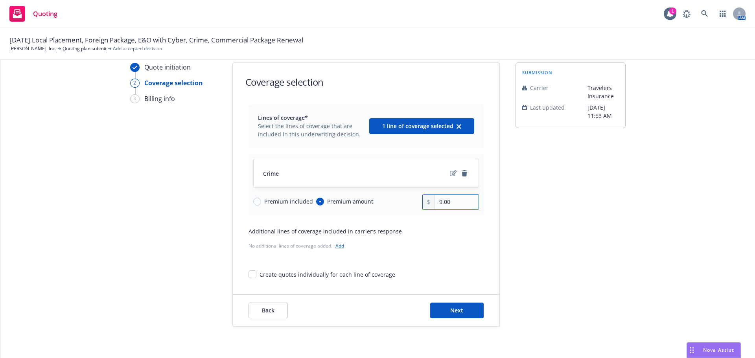
drag, startPoint x: 447, startPoint y: 202, endPoint x: 420, endPoint y: 206, distance: 27.4
click at [422, 206] on div "9.00" at bounding box center [450, 202] width 57 height 16
click at [450, 175] on icon "edit" at bounding box center [453, 173] width 7 height 6
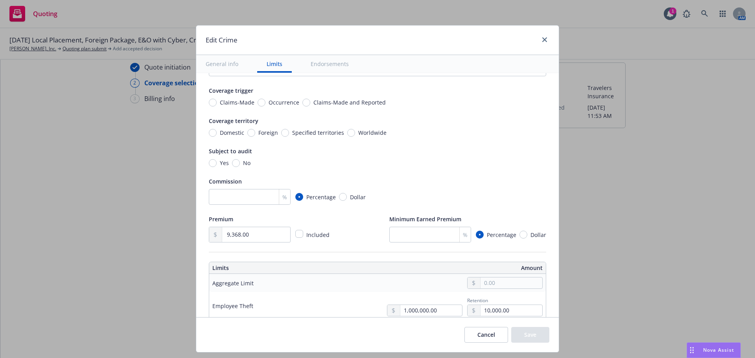
scroll to position [39, 0]
click at [347, 131] on input "Worldwide" at bounding box center [351, 131] width 8 height 8
click at [247, 196] on input "number" at bounding box center [250, 196] width 82 height 16
click at [244, 194] on input "number" at bounding box center [250, 196] width 82 height 16
click at [404, 157] on div "Subject to audit Yes No" at bounding box center [377, 155] width 337 height 21
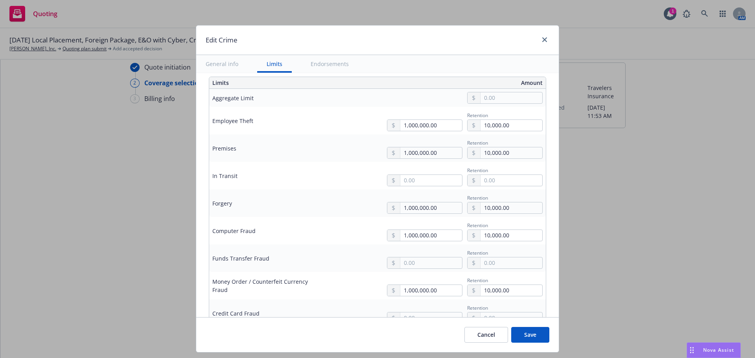
scroll to position [236, 0]
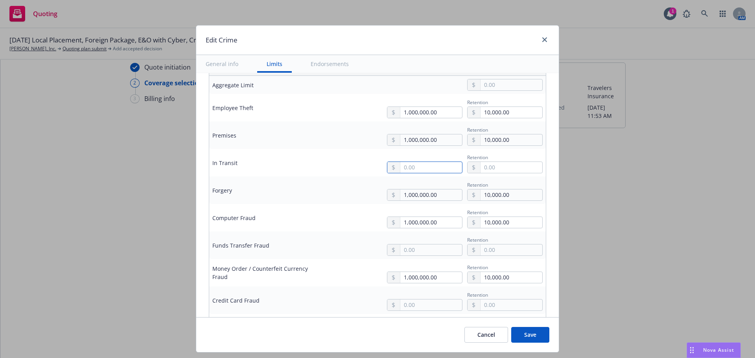
click at [429, 165] on input "text" at bounding box center [431, 167] width 62 height 11
drag, startPoint x: 423, startPoint y: 199, endPoint x: 450, endPoint y: 191, distance: 28.3
click at [424, 199] on button "$1,000,000.00" at bounding box center [421, 202] width 68 height 15
click at [485, 172] on input "text" at bounding box center [512, 167] width 62 height 11
click at [404, 251] on input "text" at bounding box center [431, 250] width 62 height 11
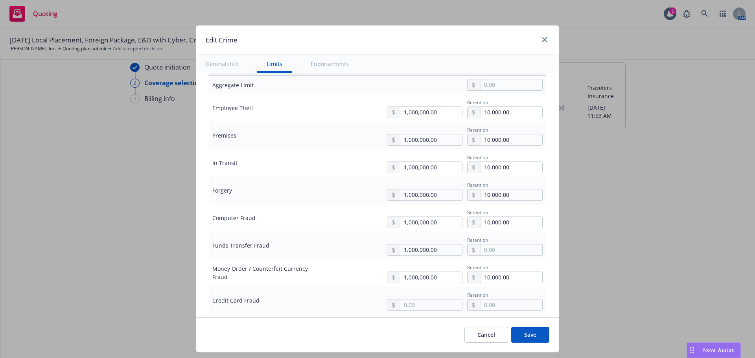
click at [413, 284] on button "$1,000,000.00" at bounding box center [421, 284] width 68 height 15
click at [485, 252] on input "text" at bounding box center [512, 250] width 62 height 11
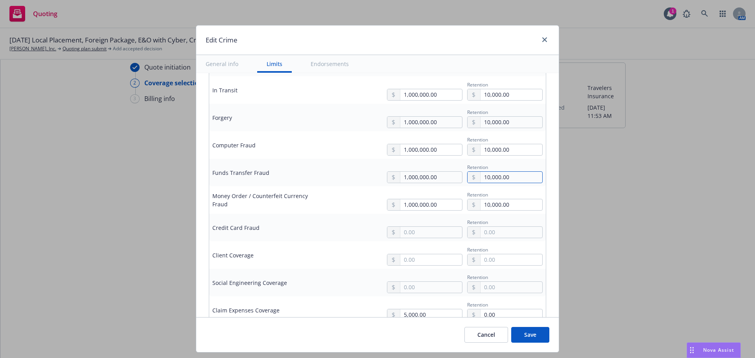
scroll to position [315, 0]
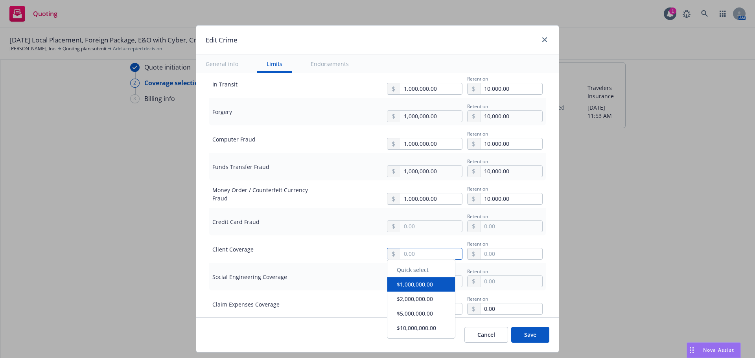
click at [412, 251] on input "text" at bounding box center [431, 254] width 62 height 11
click at [419, 291] on button "$1,000,000.00" at bounding box center [421, 288] width 68 height 15
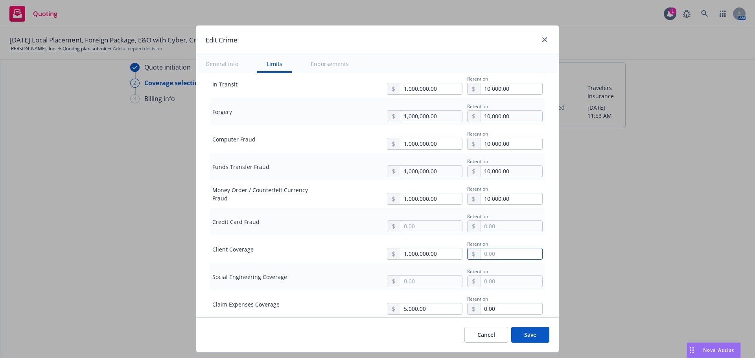
click at [488, 258] on input "text" at bounding box center [512, 254] width 62 height 11
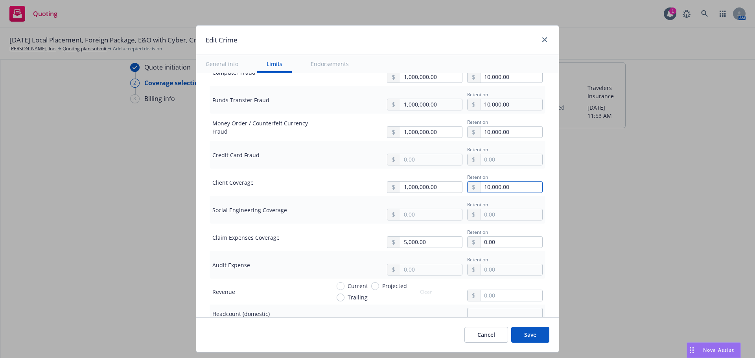
scroll to position [393, 0]
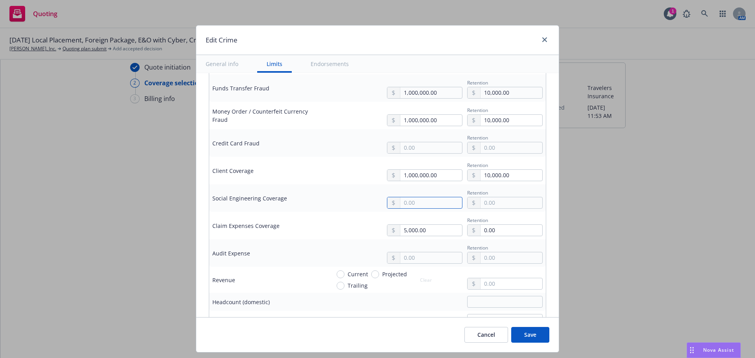
click at [430, 201] on input "text" at bounding box center [431, 202] width 62 height 11
click at [501, 203] on input "text" at bounding box center [512, 202] width 62 height 11
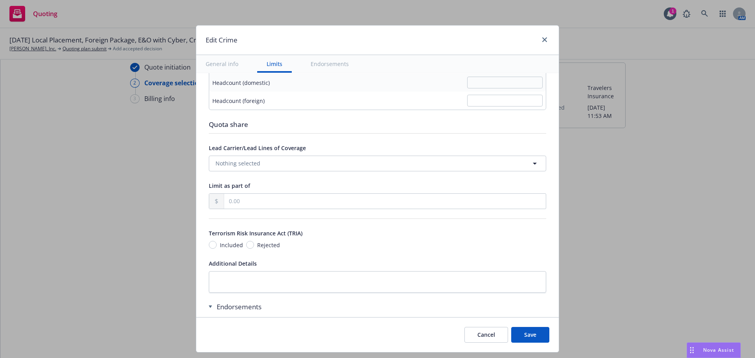
scroll to position [629, 0]
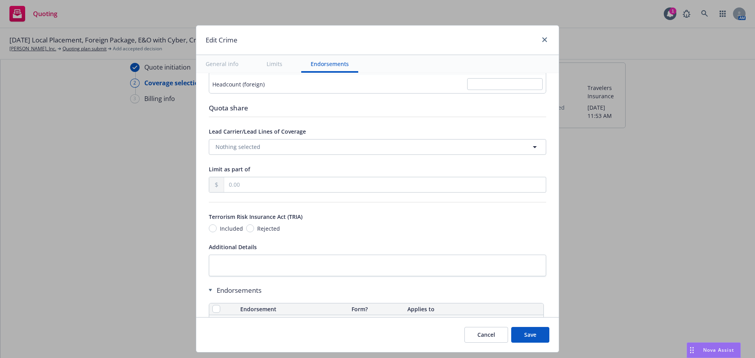
click at [529, 335] on button "Save" at bounding box center [530, 335] width 38 height 16
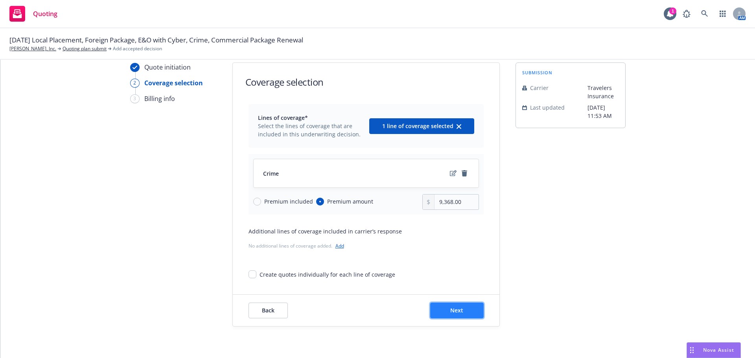
click at [463, 310] on button "Next" at bounding box center [456, 311] width 53 height 16
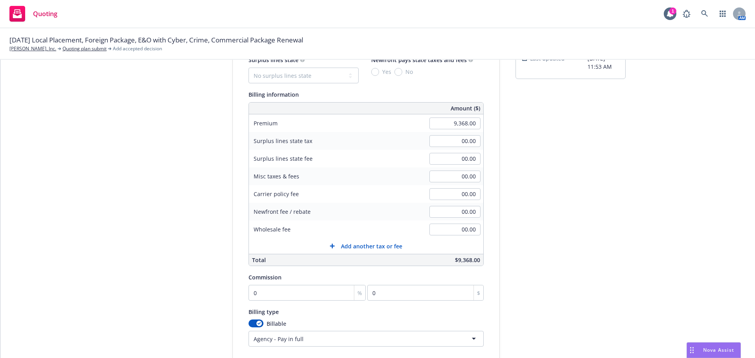
scroll to position [107, 0]
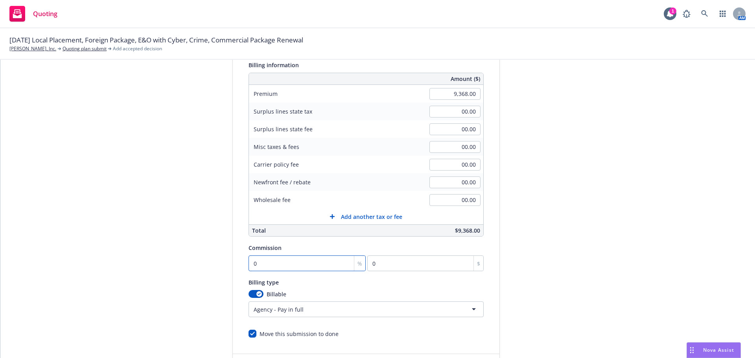
click at [302, 260] on input "0" at bounding box center [308, 264] width 118 height 16
click at [256, 293] on div "button" at bounding box center [259, 294] width 6 height 6
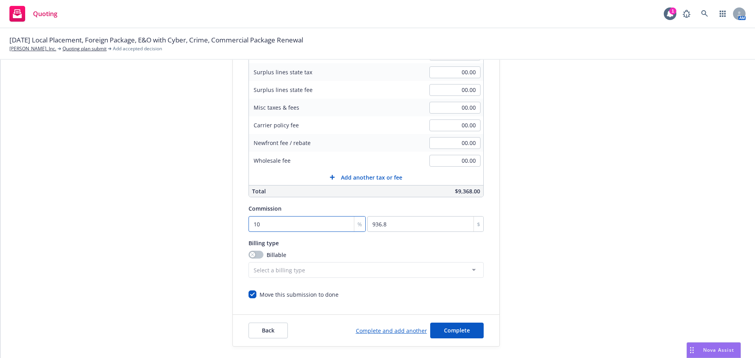
click at [273, 228] on input "10" at bounding box center [308, 224] width 118 height 16
click at [358, 249] on div "Billing type Billable Select a billing type Agency - Financed Agency - Installm…" at bounding box center [366, 258] width 235 height 40
click at [463, 332] on span "Complete" at bounding box center [457, 330] width 26 height 7
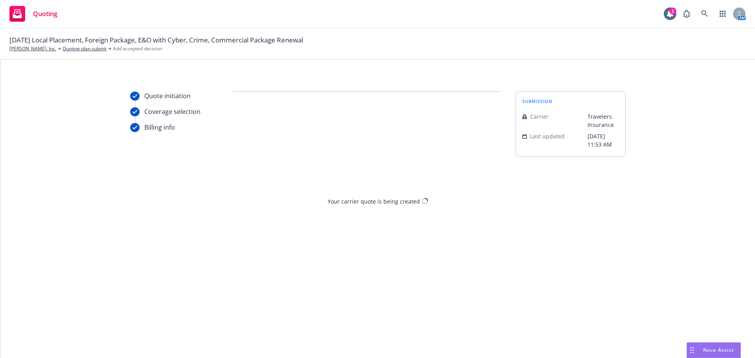
scroll to position [0, 0]
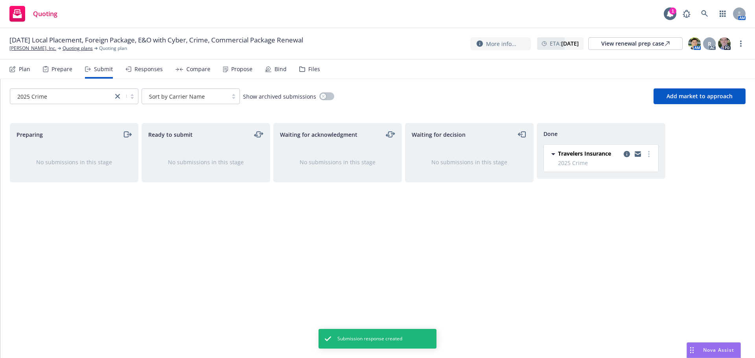
click at [205, 73] on div "Compare" at bounding box center [192, 69] width 35 height 19
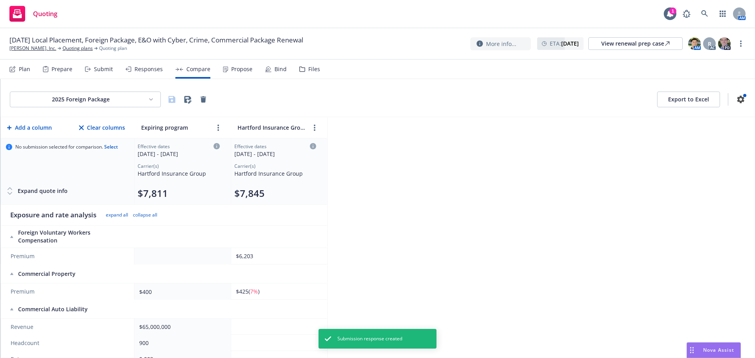
click at [143, 101] on html "Quoting 1 AM 09/06/25 Local Placement, Foreign Package, E&O with Cyber, Crime, …" at bounding box center [377, 179] width 755 height 358
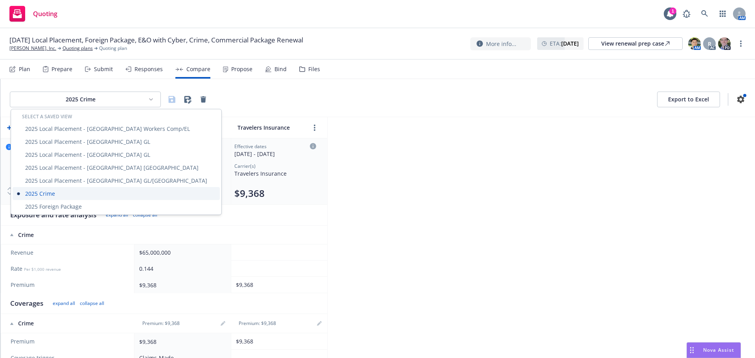
click at [72, 195] on div "2025 Crime" at bounding box center [116, 193] width 207 height 13
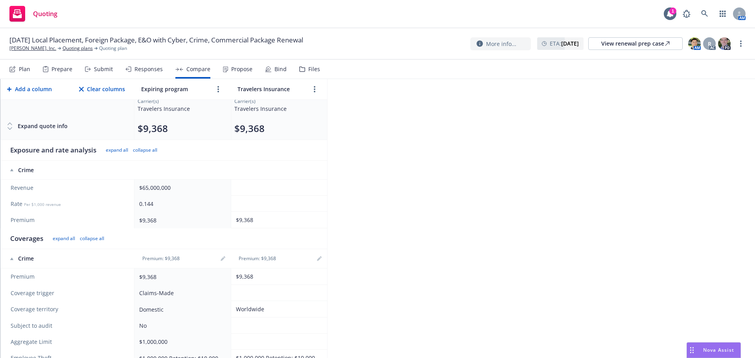
scroll to position [79, 0]
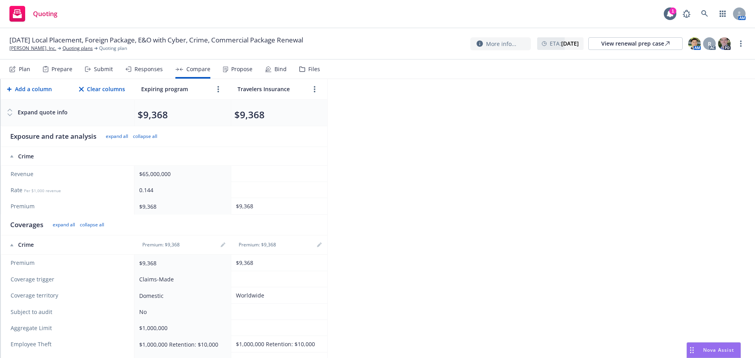
click at [280, 174] on td at bounding box center [279, 174] width 96 height 16
click at [195, 175] on div "$65,000,000" at bounding box center [181, 174] width 84 height 8
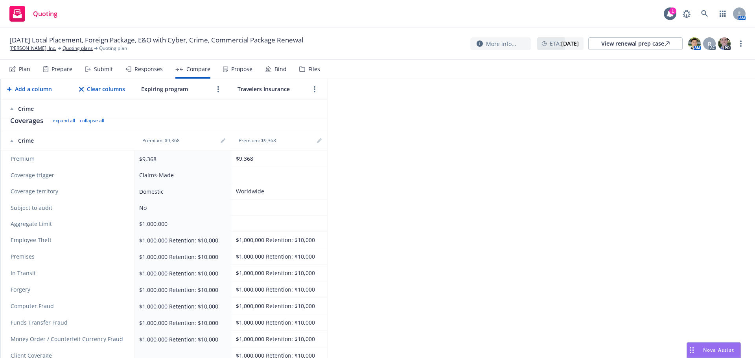
scroll to position [197, 0]
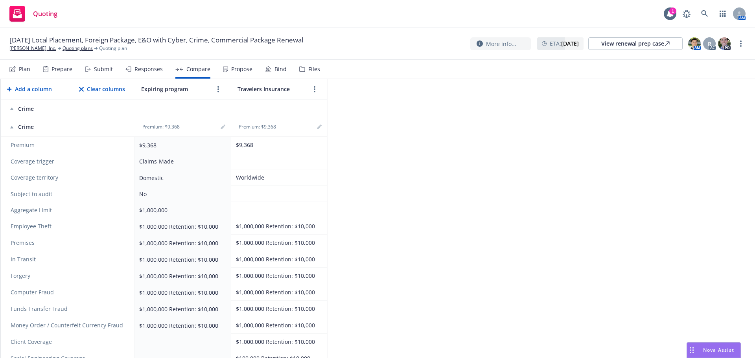
click at [184, 162] on div "Claims-Made" at bounding box center [181, 161] width 84 height 8
click at [221, 126] on icon "editPencil" at bounding box center [223, 127] width 5 height 5
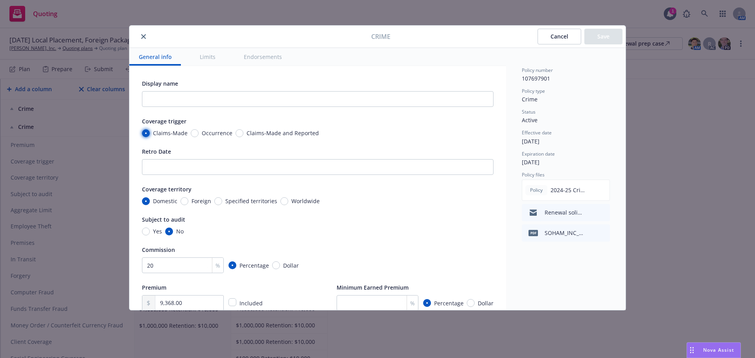
click at [147, 132] on input "Claims-Made" at bounding box center [146, 133] width 8 height 8
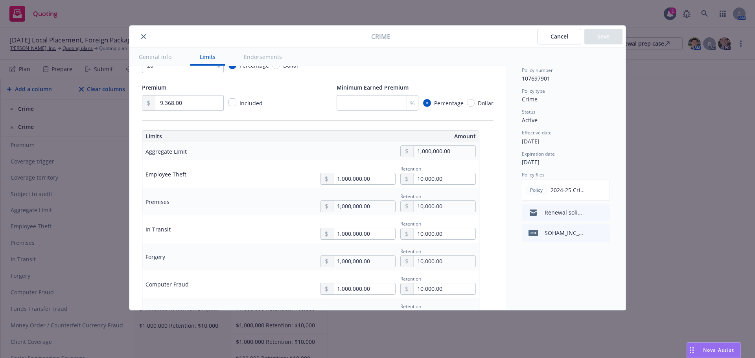
scroll to position [236, 0]
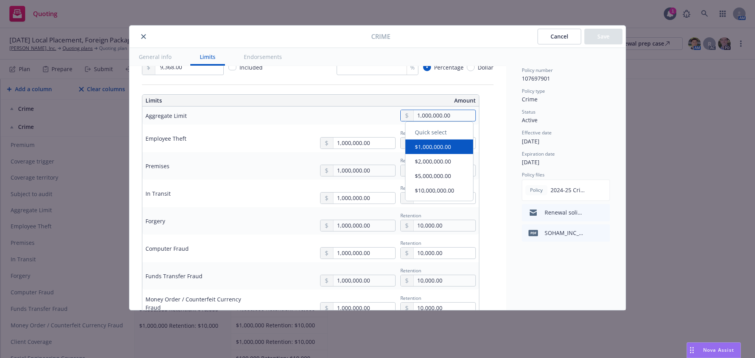
drag, startPoint x: 456, startPoint y: 115, endPoint x: 377, endPoint y: 122, distance: 79.3
click at [377, 122] on td "1,000,000.00" at bounding box center [369, 116] width 219 height 18
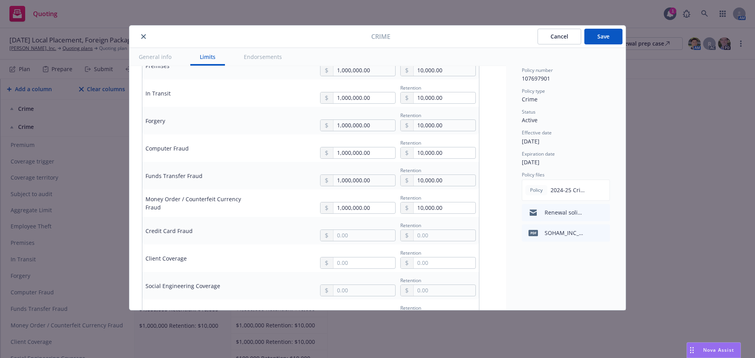
scroll to position [338, 0]
click at [356, 258] on input "text" at bounding box center [365, 261] width 62 height 11
click at [360, 293] on button "$1,000,000.00" at bounding box center [359, 295] width 68 height 15
click at [425, 263] on input "text" at bounding box center [445, 261] width 62 height 11
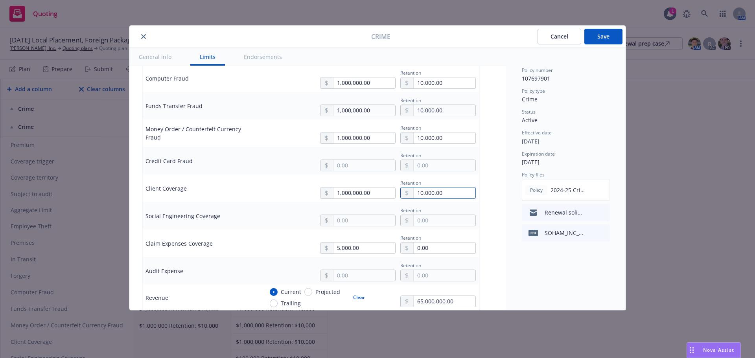
scroll to position [417, 0]
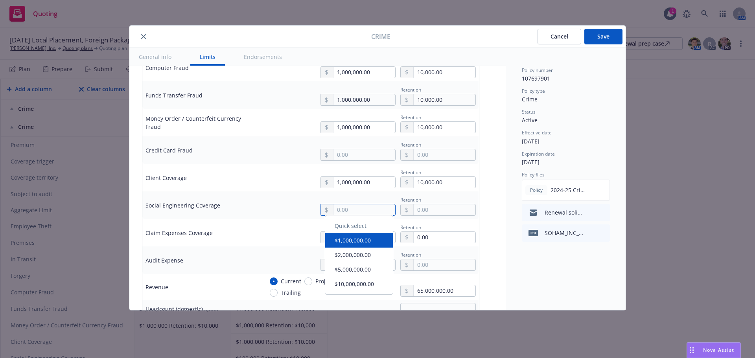
click at [363, 211] on input "text" at bounding box center [365, 210] width 62 height 11
click at [435, 211] on input "text" at bounding box center [445, 210] width 62 height 11
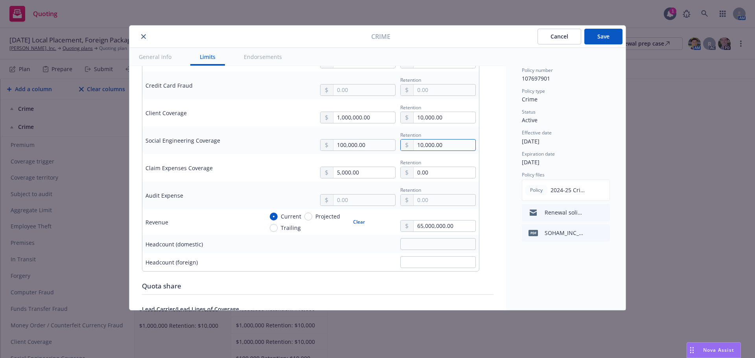
scroll to position [496, 0]
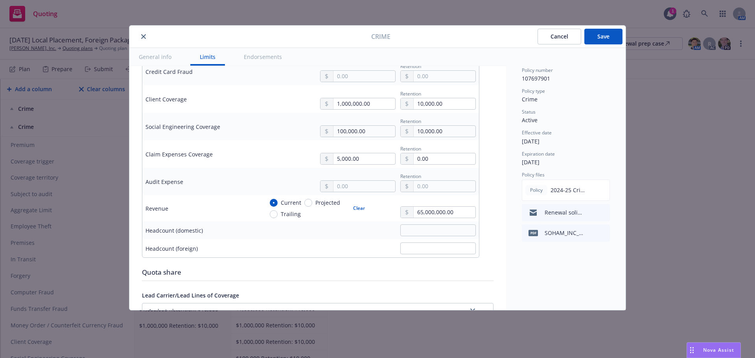
click at [357, 208] on button "Clear" at bounding box center [358, 208] width 21 height 11
drag, startPoint x: 455, startPoint y: 212, endPoint x: 344, endPoint y: 214, distance: 111.3
click at [344, 214] on div "Current Projected Trailing Clear 65,000,000.00" at bounding box center [370, 209] width 212 height 20
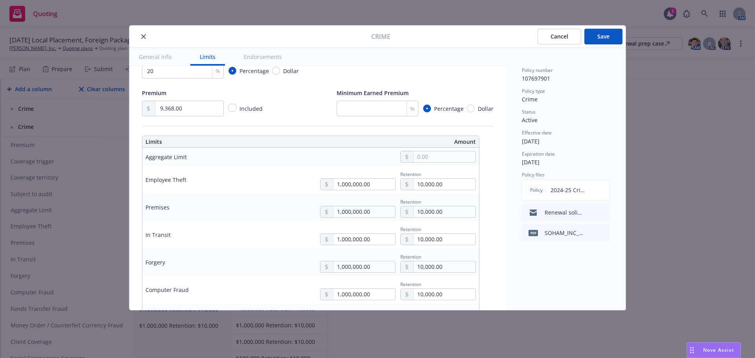
scroll to position [181, 0]
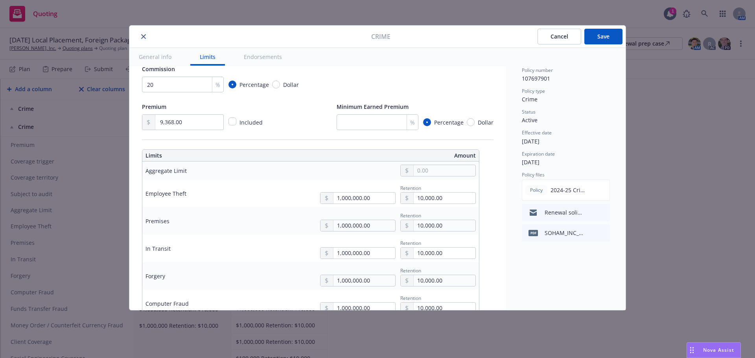
click at [608, 35] on button "Save" at bounding box center [603, 37] width 38 height 16
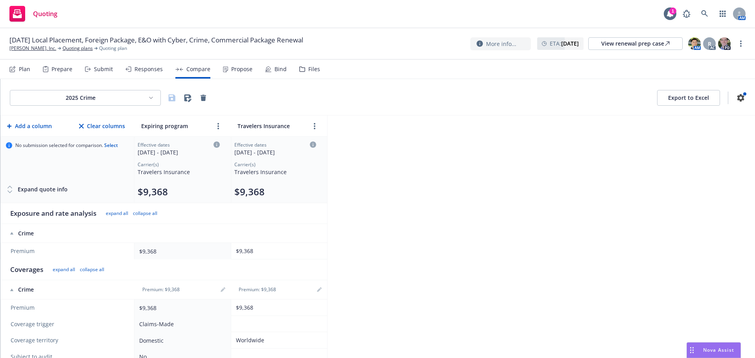
scroll to position [0, 0]
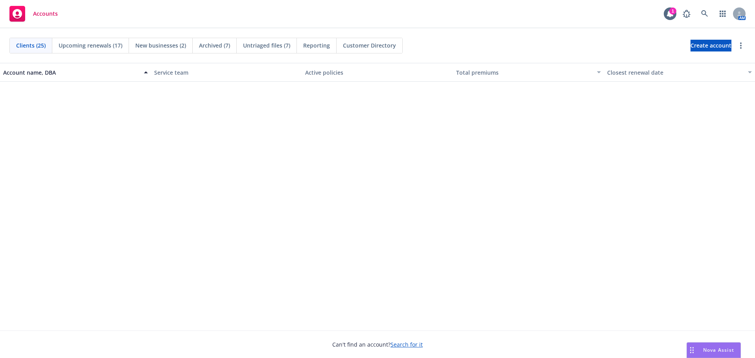
scroll to position [538, 0]
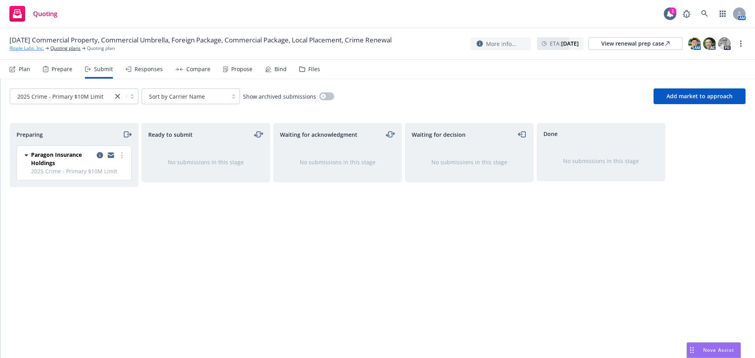
click at [34, 49] on link "Ripple Labs, Inc." at bounding box center [26, 48] width 35 height 7
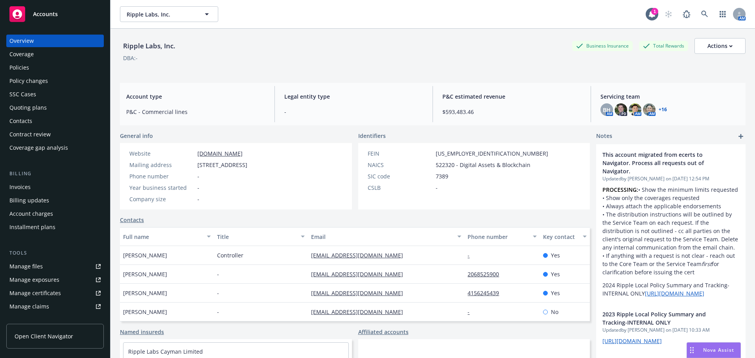
click at [24, 71] on div "Policies" at bounding box center [19, 67] width 20 height 13
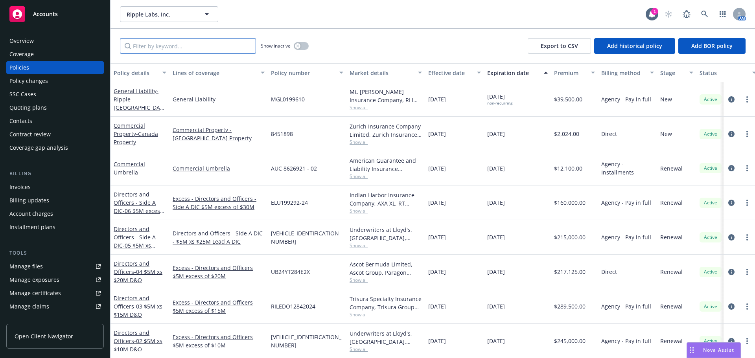
click at [159, 48] on input "Filter by keyword..." at bounding box center [188, 46] width 136 height 16
type input "Crime"
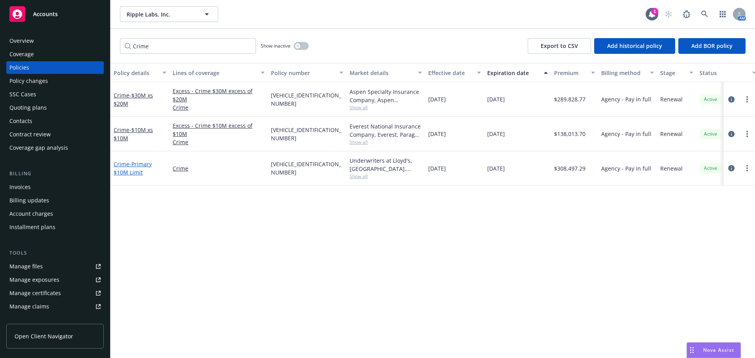
click at [126, 163] on link "Crime - Primary $10M Limit" at bounding box center [133, 168] width 38 height 16
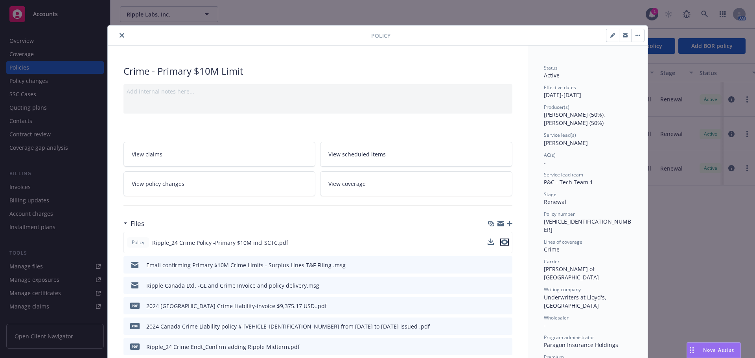
click at [503, 242] on icon "preview file" at bounding box center [504, 243] width 7 height 6
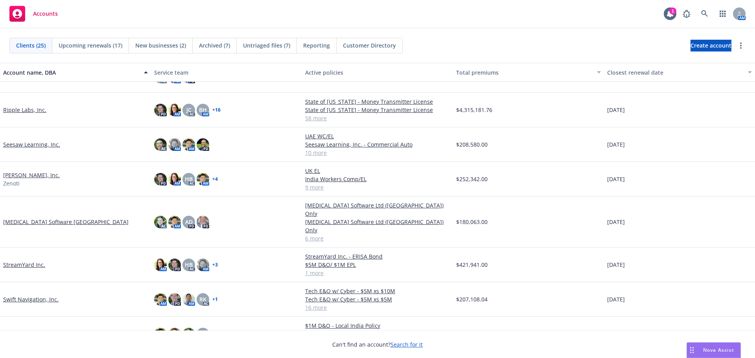
scroll to position [393, 0]
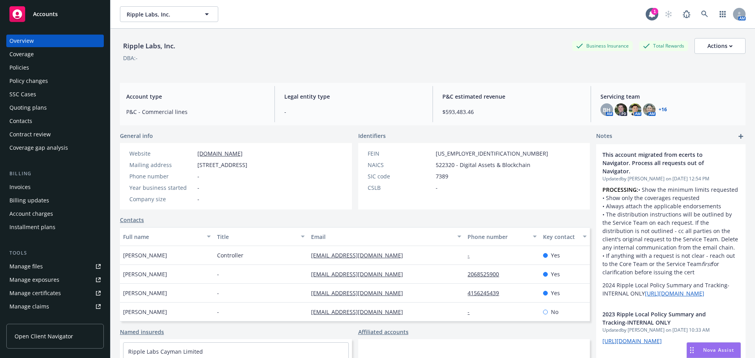
click at [32, 67] on div "Policies" at bounding box center [54, 67] width 91 height 13
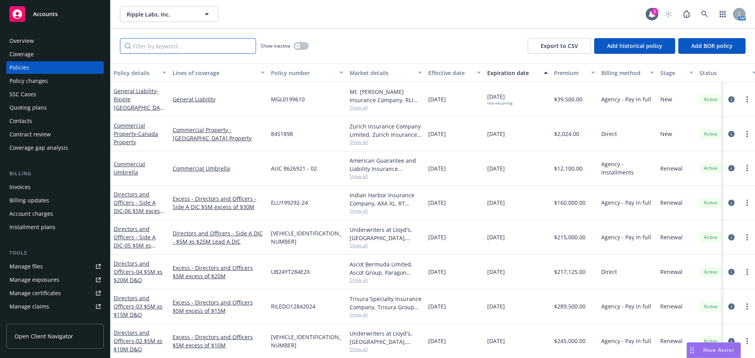
drag, startPoint x: 177, startPoint y: 48, endPoint x: 182, endPoint y: 57, distance: 10.1
click at [177, 48] on input "Filter by keyword..." at bounding box center [188, 46] width 136 height 16
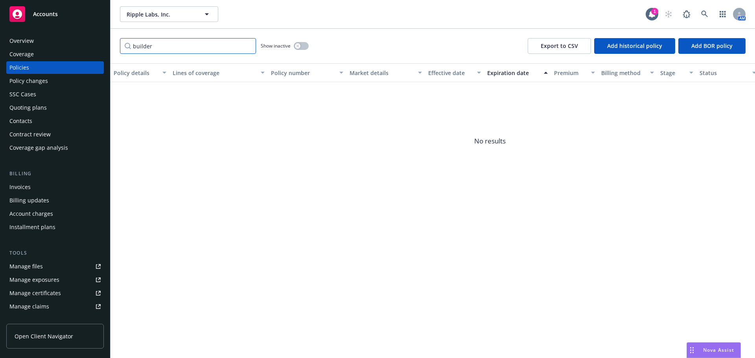
type input "builder"
click at [299, 48] on div "button" at bounding box center [298, 46] width 6 height 6
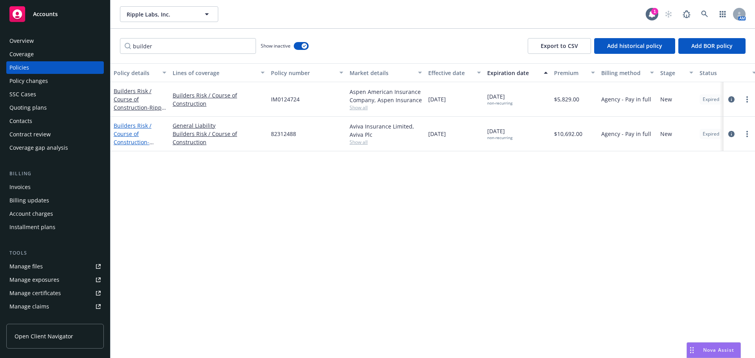
click at [131, 142] on link "Builders Risk / Course of Construction - Toronto TI Project" at bounding box center [137, 138] width 46 height 32
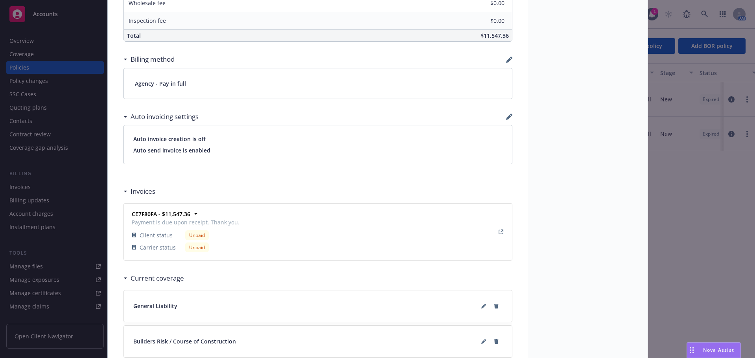
scroll to position [551, 0]
click at [499, 231] on icon "View Invoice" at bounding box center [501, 229] width 5 height 5
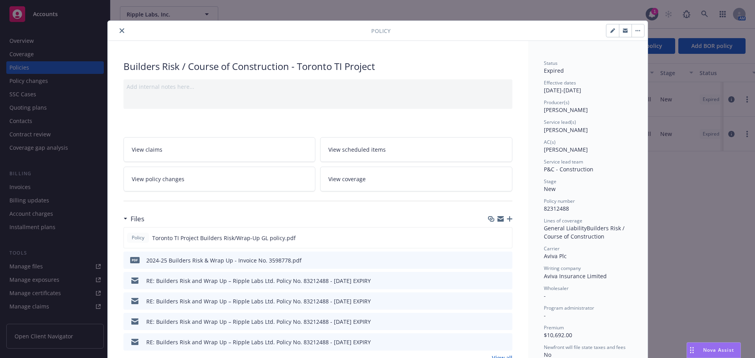
scroll to position [0, 0]
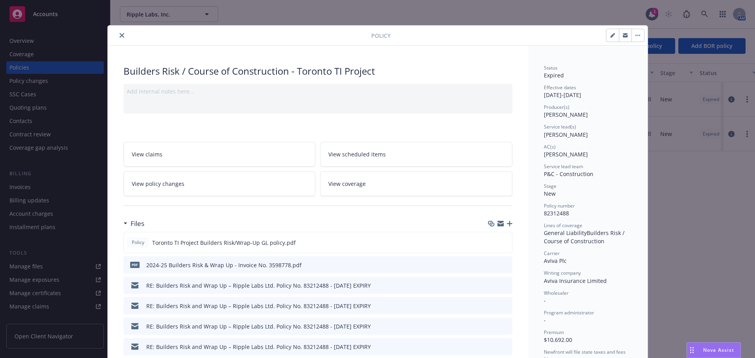
click at [120, 34] on icon "close" at bounding box center [122, 35] width 5 height 5
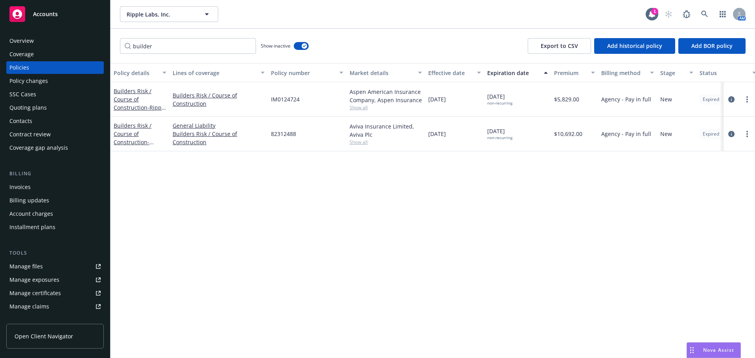
click at [39, 40] on div "Overview" at bounding box center [54, 41] width 91 height 13
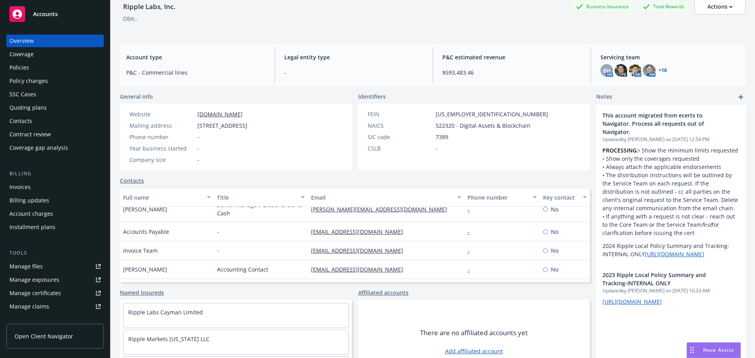
scroll to position [118, 0]
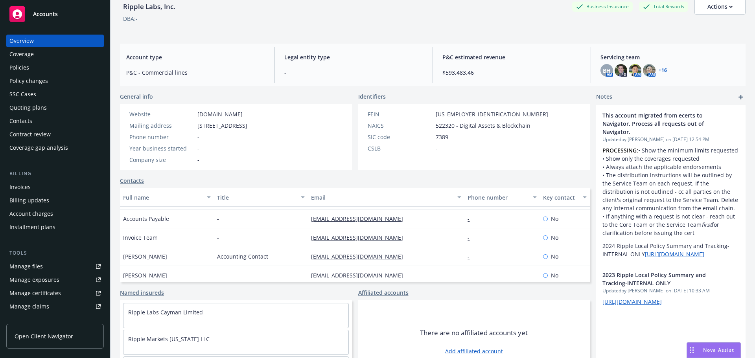
drag, startPoint x: 25, startPoint y: 65, endPoint x: 69, endPoint y: 63, distance: 44.1
click at [25, 65] on div "Policies" at bounding box center [19, 67] width 20 height 13
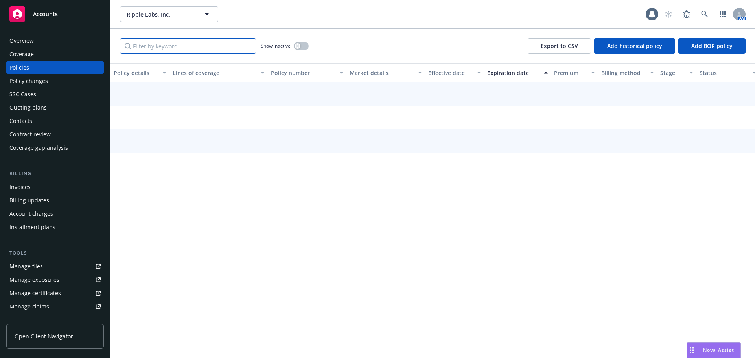
click at [151, 46] on input "Filter by keyword..." at bounding box center [188, 46] width 136 height 16
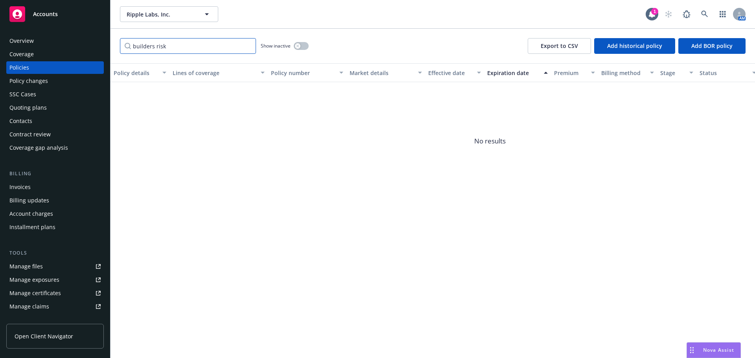
type input "builders risk"
click at [299, 47] on icon "button" at bounding box center [297, 45] width 3 height 3
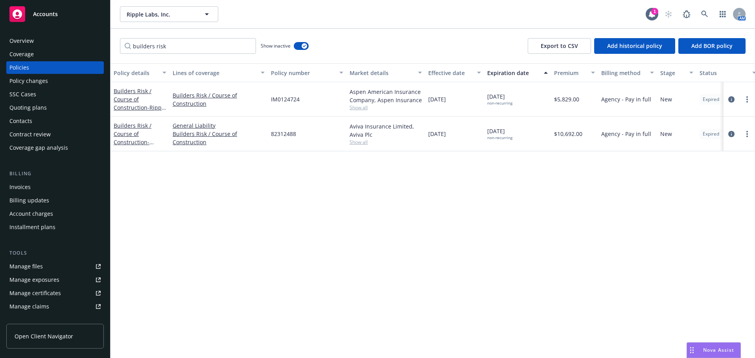
click at [124, 135] on link "Builders Risk / Course of Construction - Toronto TI Project" at bounding box center [137, 138] width 46 height 32
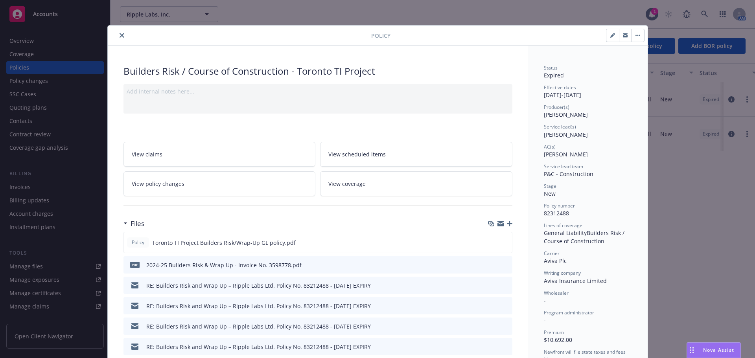
scroll to position [24, 0]
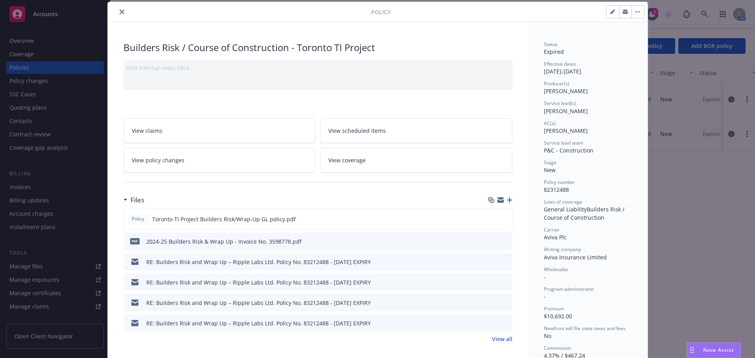
click at [503, 243] on icon "preview file" at bounding box center [504, 241] width 7 height 6
click at [503, 261] on icon "preview file" at bounding box center [504, 262] width 7 height 6
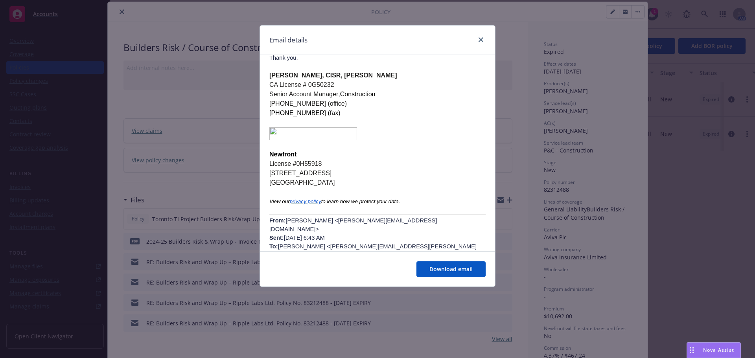
scroll to position [79, 0]
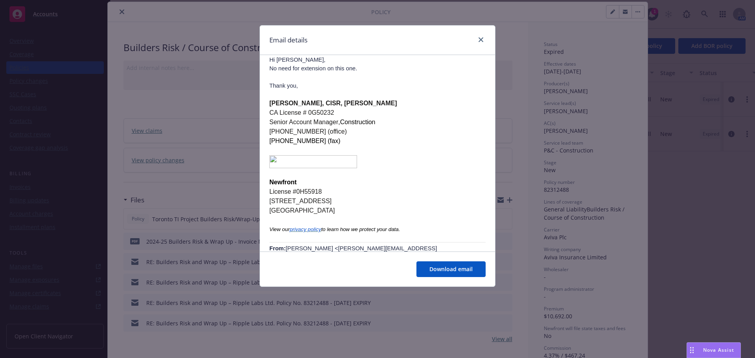
click at [225, 203] on div "Email details RE: Builders Risk and Wrap Up – Ripple Labs Ltd. Policy No. 83212…" at bounding box center [377, 179] width 755 height 358
click at [478, 40] on link "close" at bounding box center [480, 39] width 9 height 9
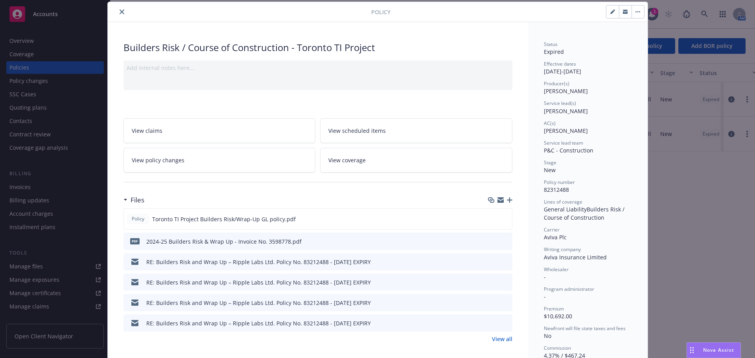
click at [503, 302] on icon "preview file" at bounding box center [504, 303] width 7 height 6
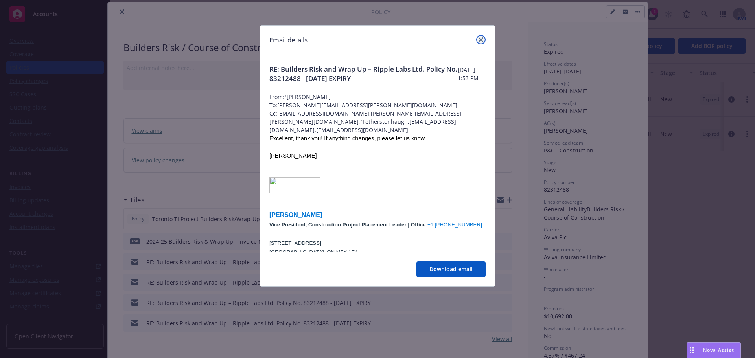
click at [482, 42] on icon "close" at bounding box center [481, 39] width 5 height 5
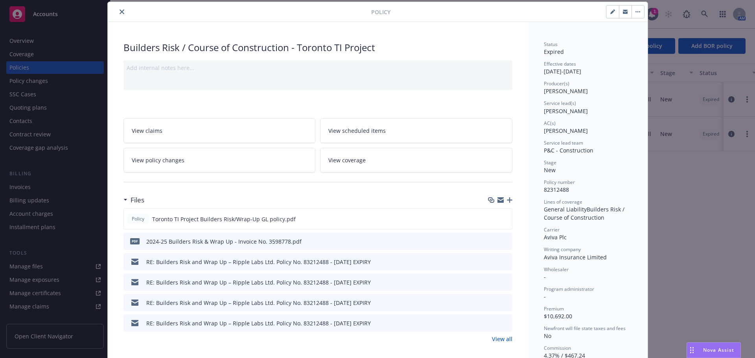
click at [504, 339] on link "View all" at bounding box center [502, 339] width 20 height 8
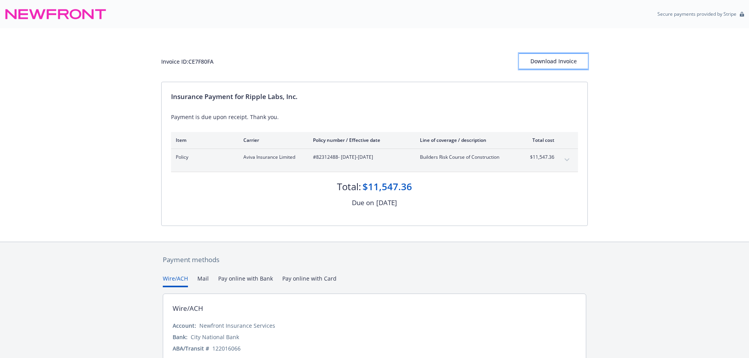
click at [576, 61] on div "Download Invoice" at bounding box center [553, 61] width 69 height 15
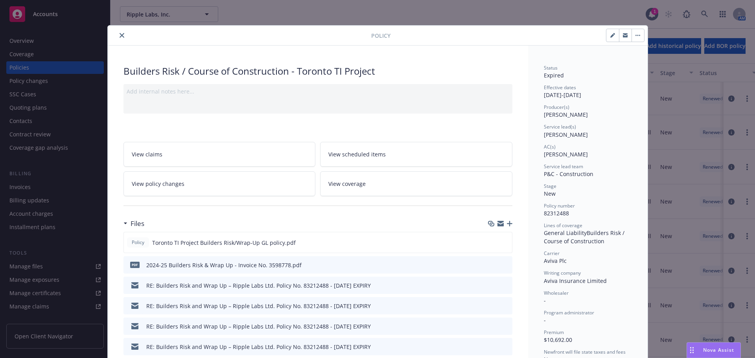
drag, startPoint x: 500, startPoint y: 223, endPoint x: 465, endPoint y: 221, distance: 35.8
click at [500, 223] on icon "button" at bounding box center [501, 224] width 6 height 6
click at [120, 35] on icon "close" at bounding box center [122, 35] width 5 height 5
